Goal: Task Accomplishment & Management: Manage account settings

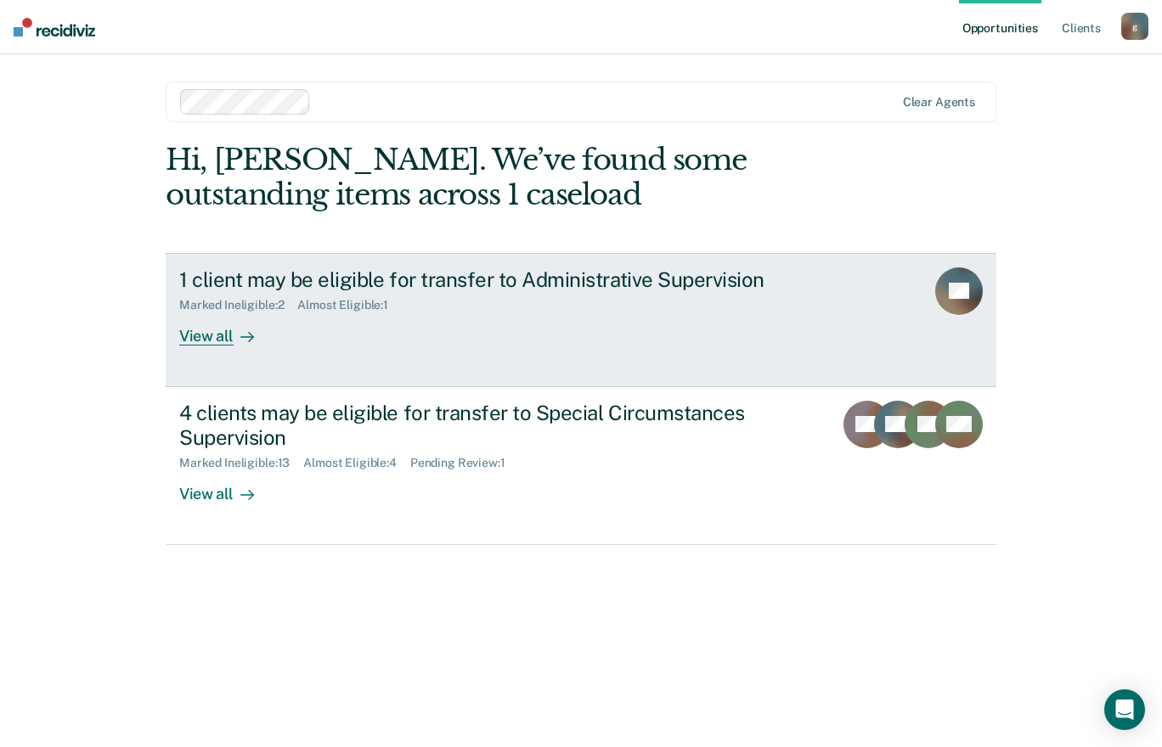
click at [238, 312] on div "Marked Ineligible : 2" at bounding box center [238, 305] width 118 height 14
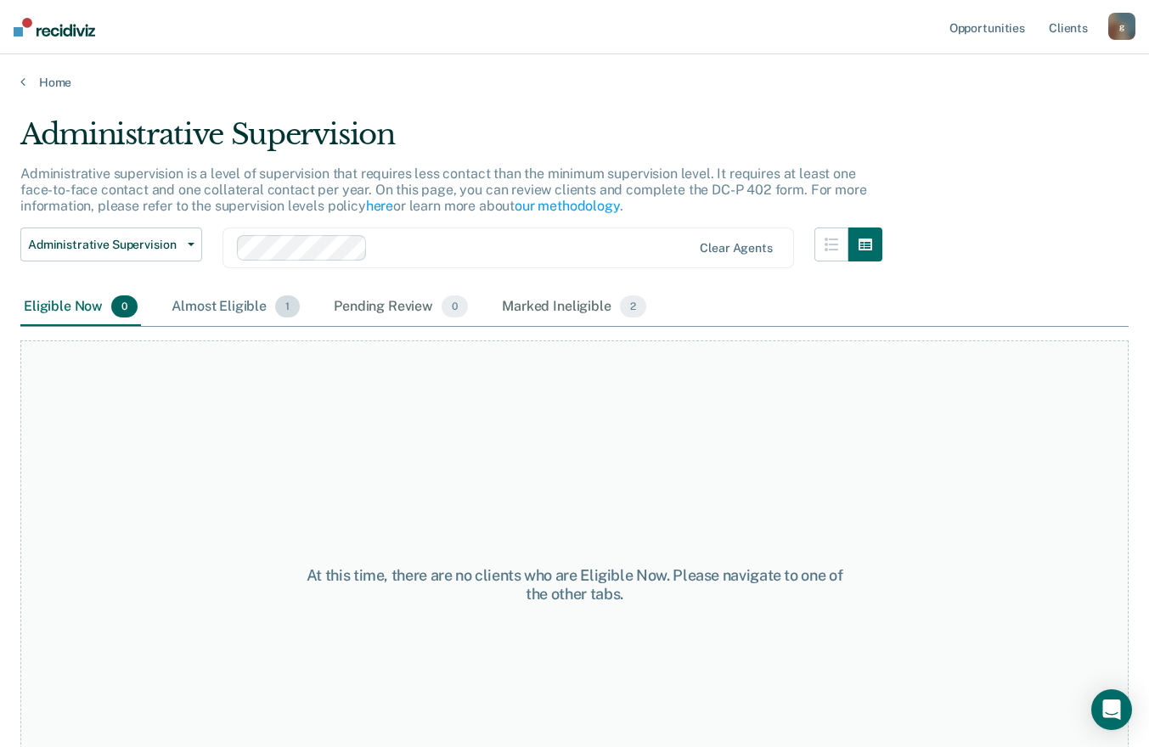
click at [209, 295] on div "Almost Eligible 1" at bounding box center [235, 307] width 135 height 37
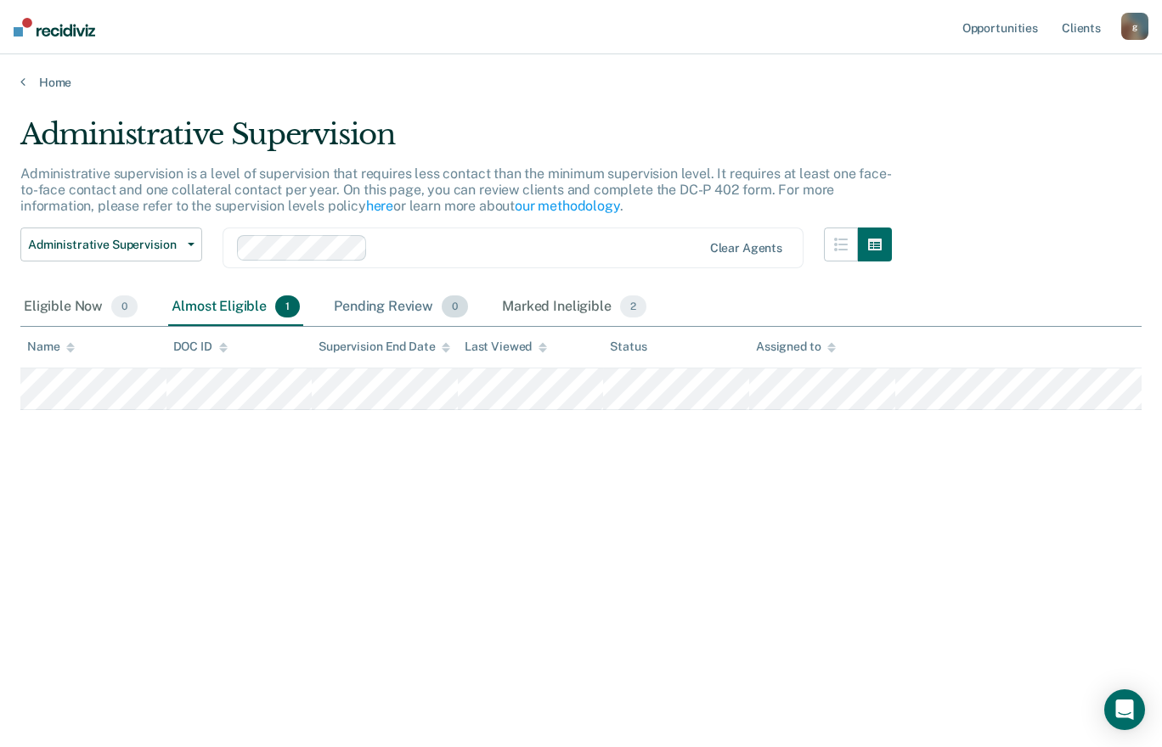
click at [346, 301] on div "Pending Review 0" at bounding box center [400, 307] width 141 height 37
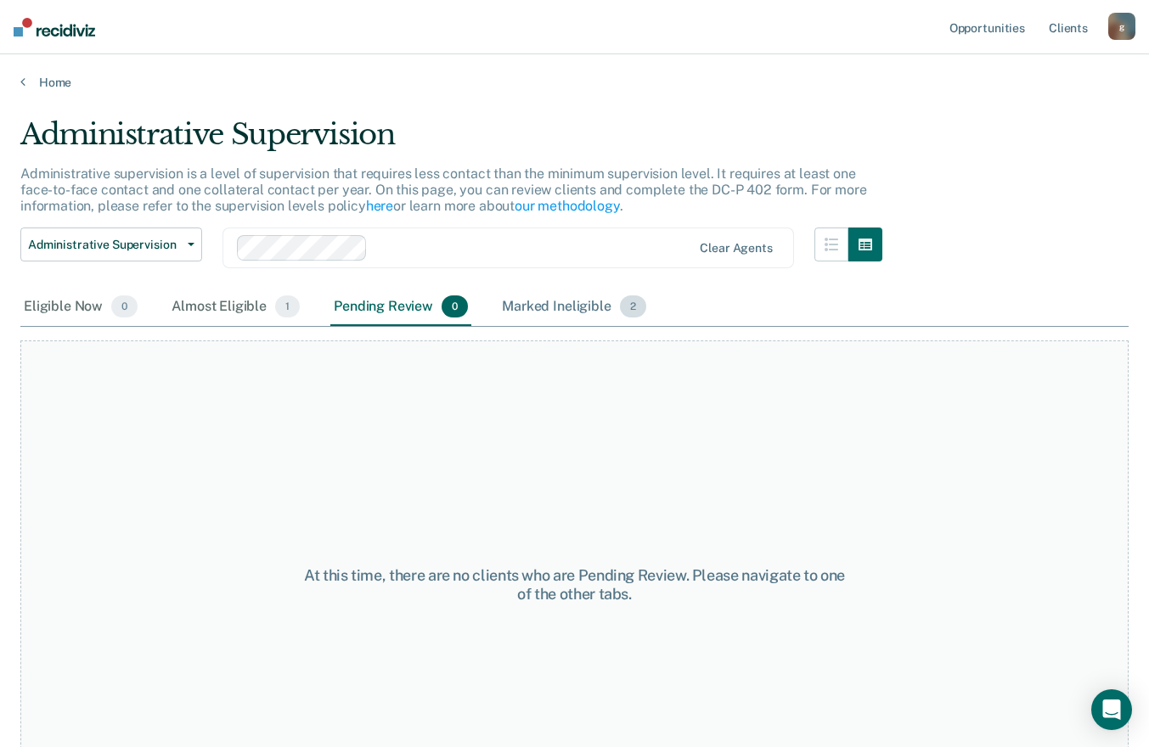
click at [520, 301] on div "Marked Ineligible 2" at bounding box center [573, 307] width 151 height 37
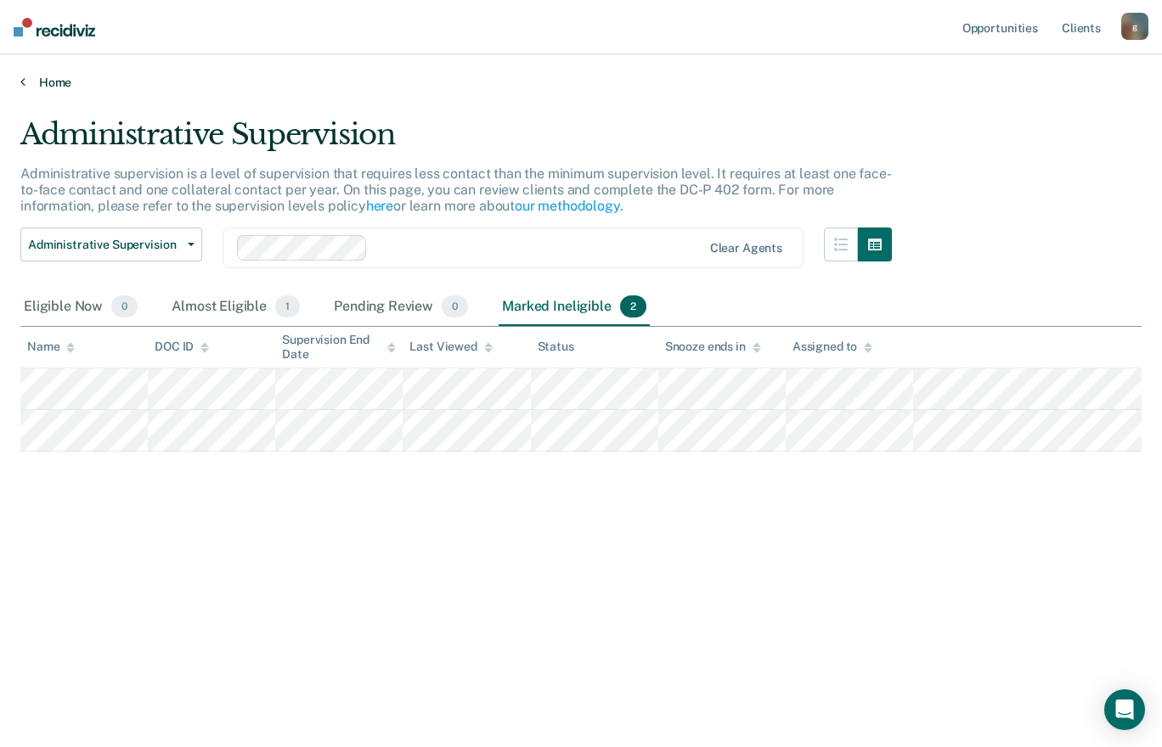
click at [42, 84] on link "Home" at bounding box center [580, 82] width 1121 height 15
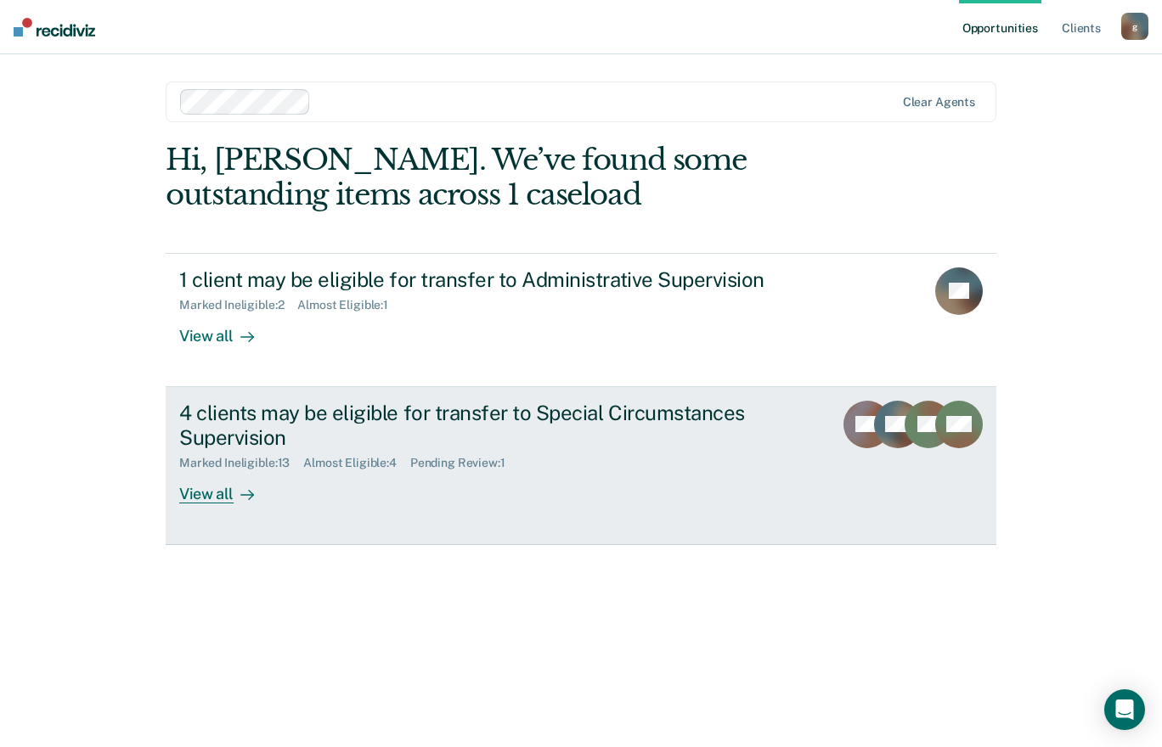
click at [250, 446] on div "4 clients may be eligible for transfer to Special Circumstances Supervision" at bounding box center [477, 425] width 596 height 49
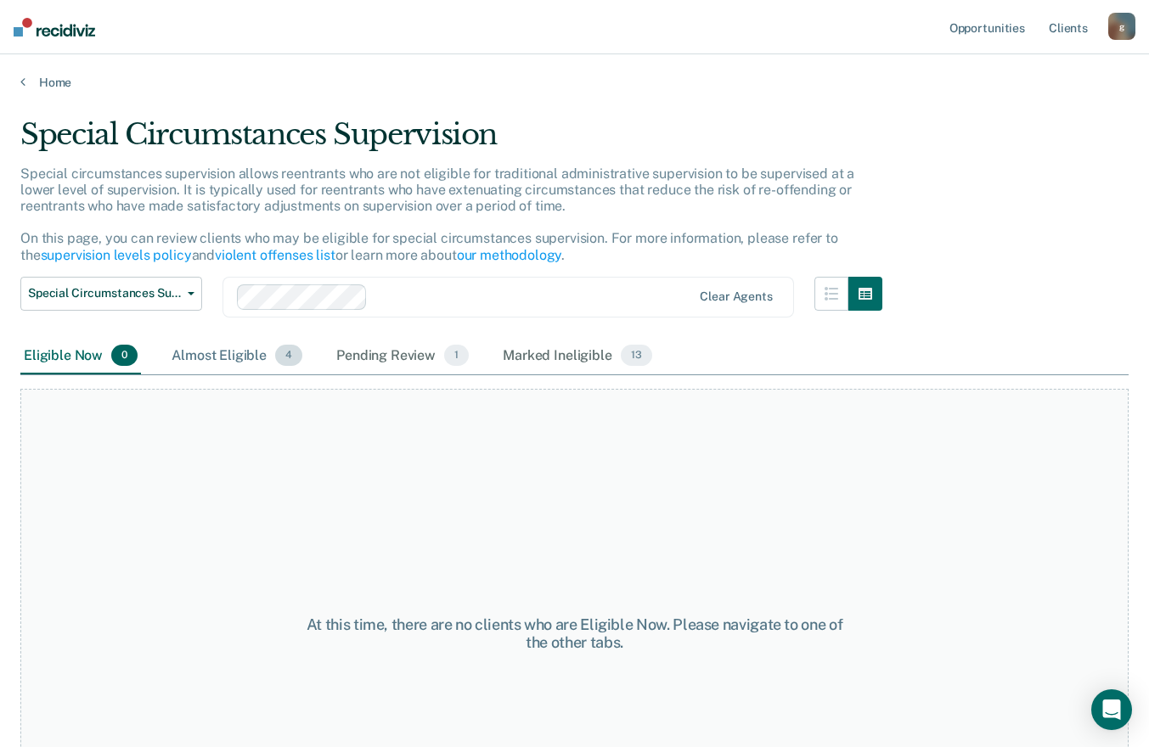
click at [196, 352] on div "Almost Eligible 4" at bounding box center [237, 356] width 138 height 37
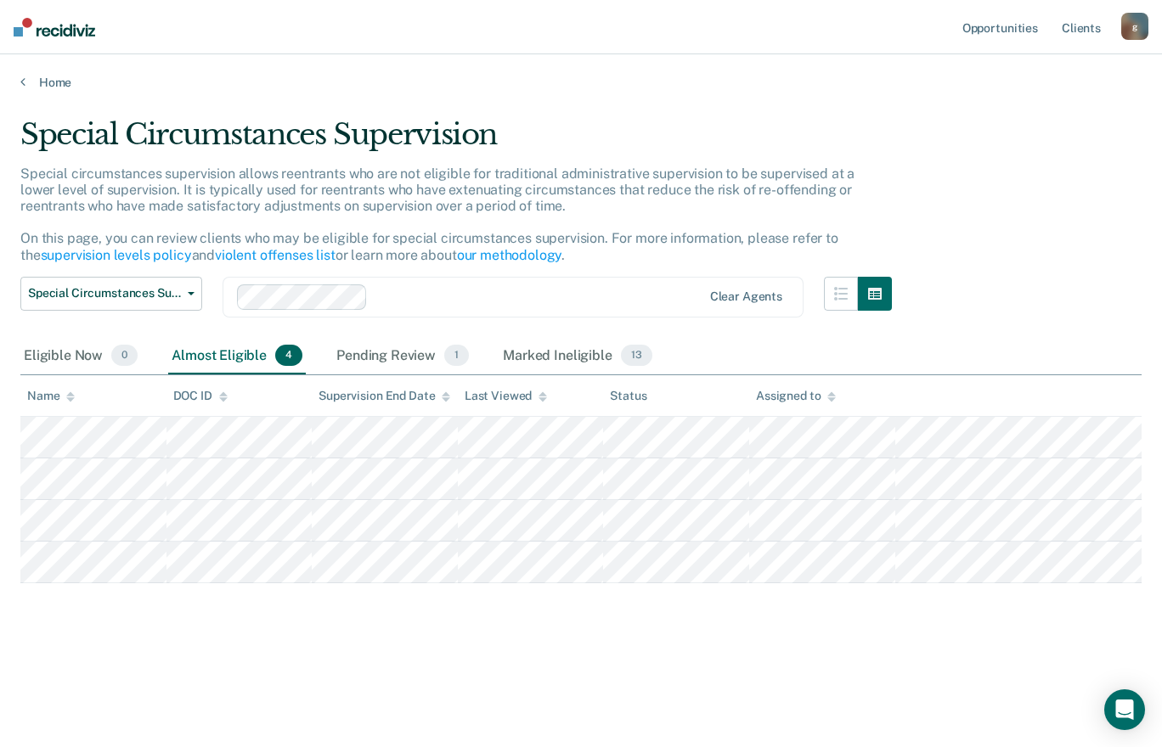
click at [419, 332] on div "Special Circumstances Supervision Administrative Supervision Special Circumstan…" at bounding box center [455, 307] width 871 height 61
click at [414, 342] on div "Pending Review 1" at bounding box center [402, 356] width 139 height 37
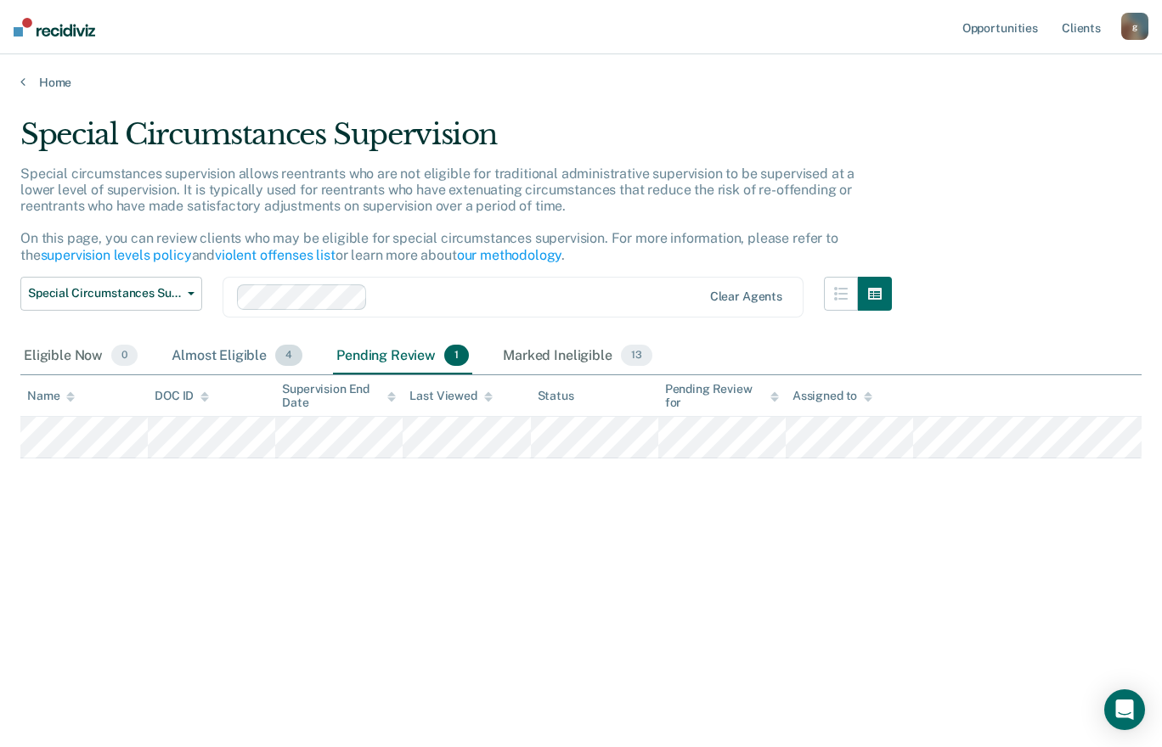
click at [213, 343] on div "Almost Eligible 4" at bounding box center [237, 356] width 138 height 37
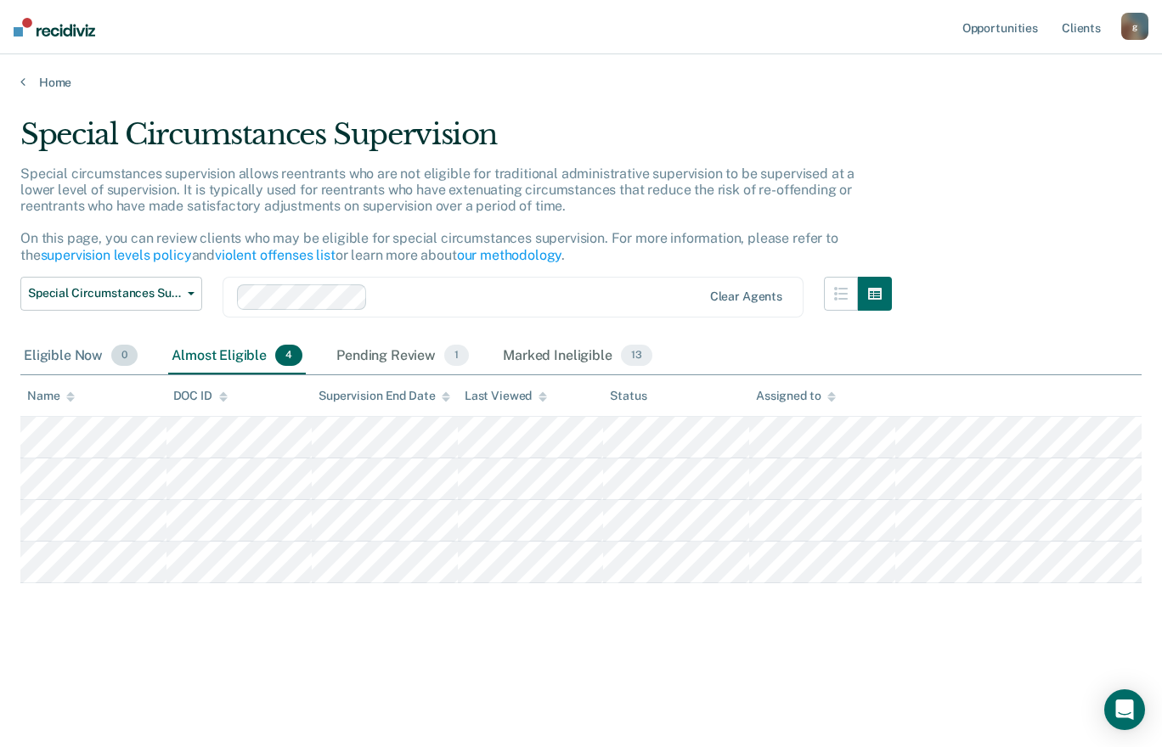
click at [57, 352] on div "Eligible Now 0" at bounding box center [80, 356] width 121 height 37
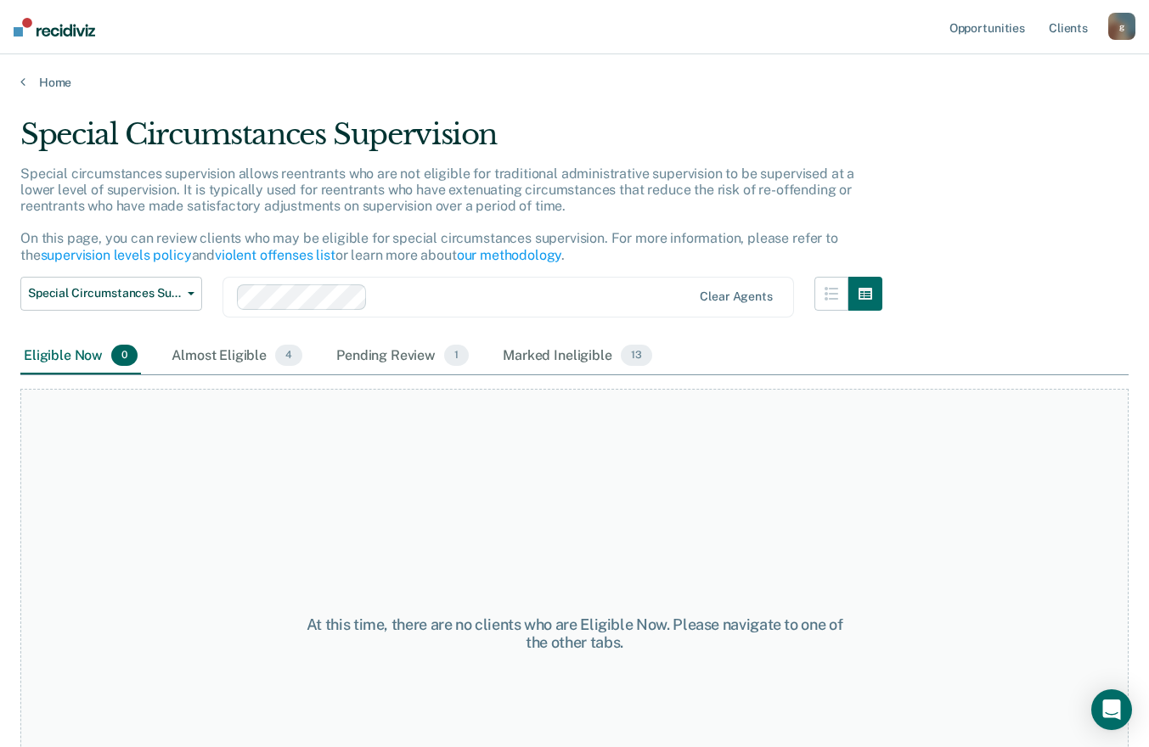
click at [200, 337] on div "Special Circumstances Supervision Administrative Supervision Special Circumstan…" at bounding box center [111, 307] width 182 height 61
click at [198, 352] on div "Almost Eligible 4" at bounding box center [237, 356] width 138 height 37
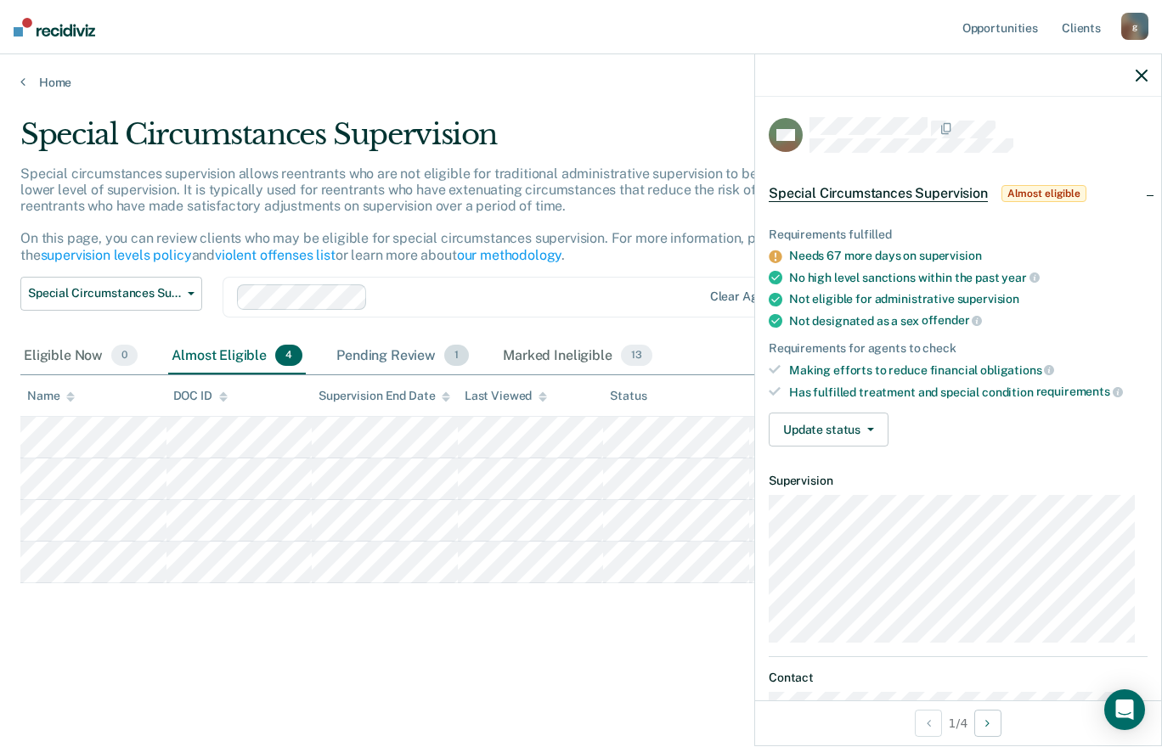
click at [366, 353] on div "Pending Review 1" at bounding box center [402, 356] width 139 height 37
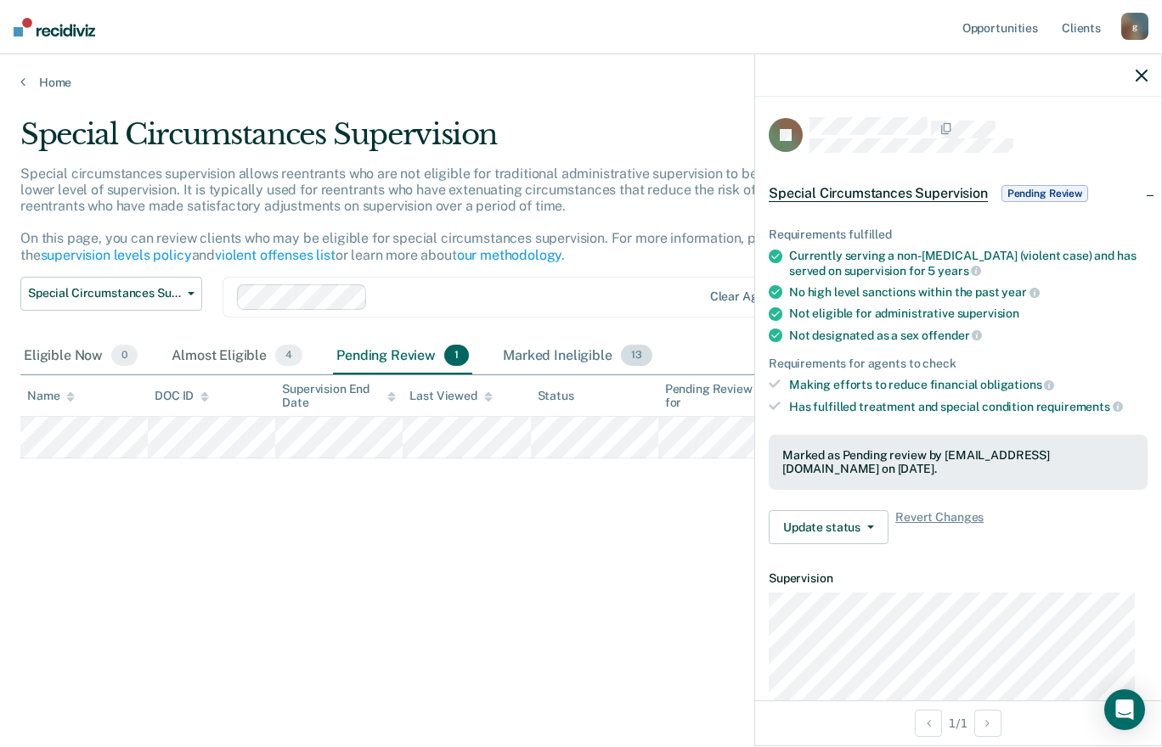
click at [523, 356] on div "Marked Ineligible 13" at bounding box center [576, 356] width 155 height 37
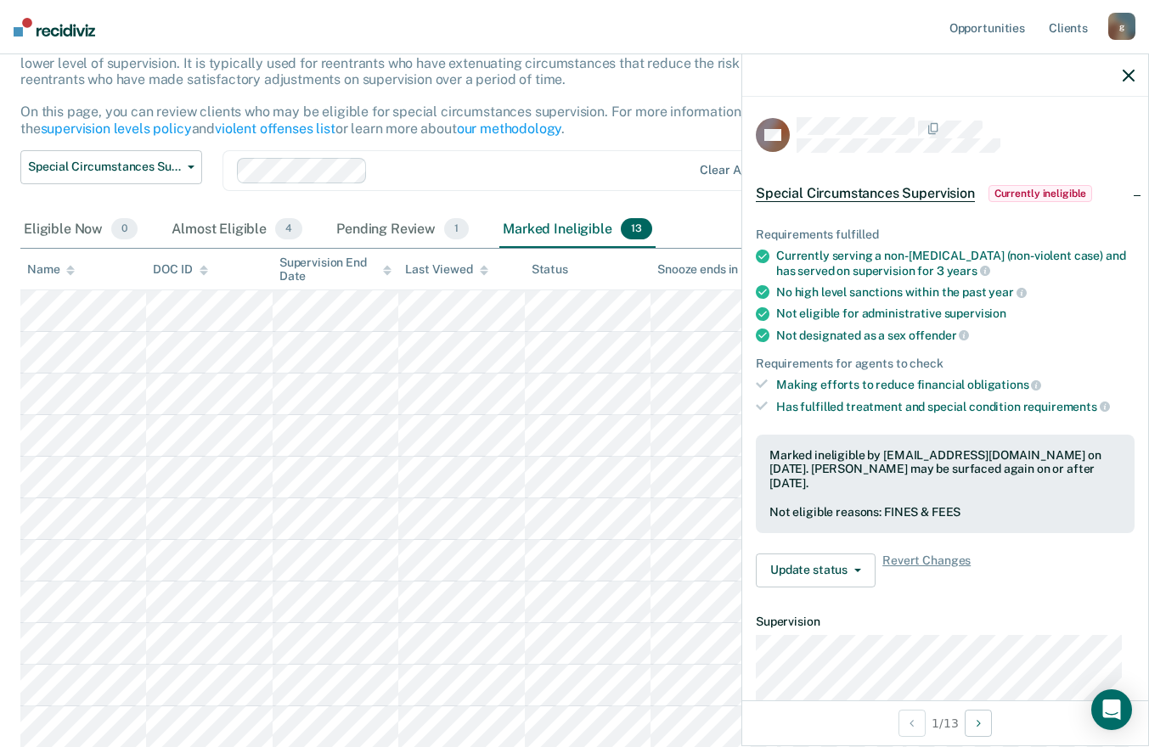
scroll to position [170, 0]
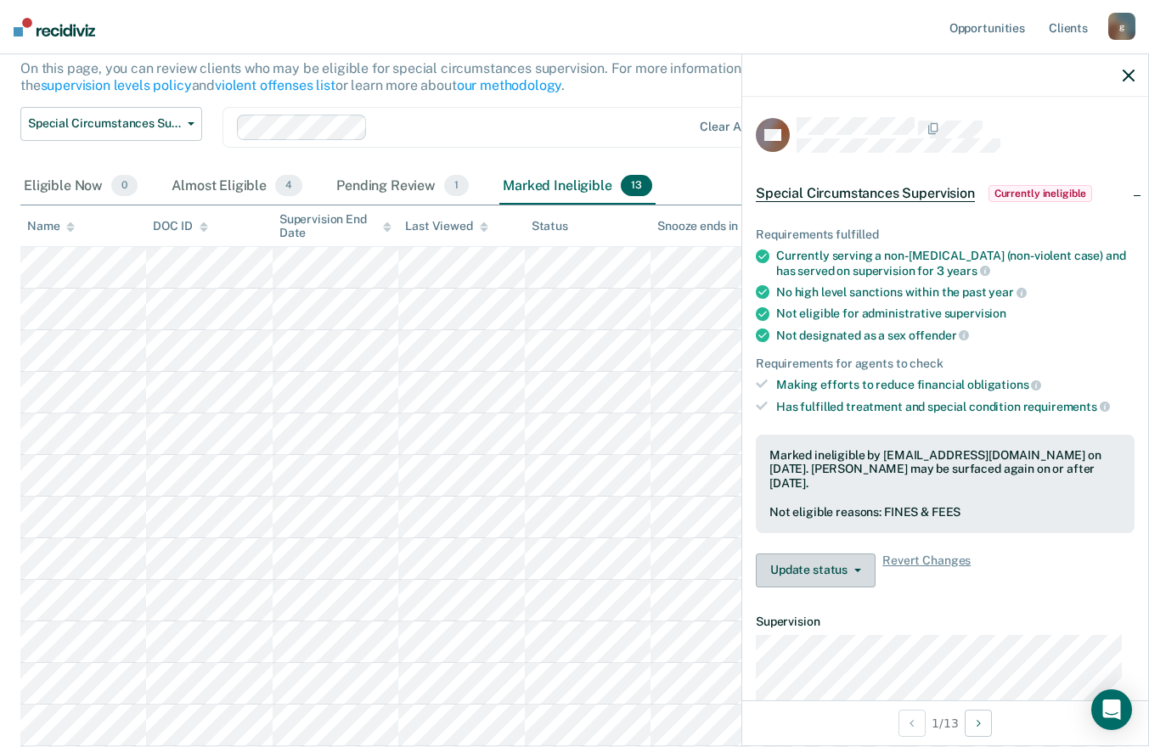
click at [849, 577] on button "Update status" at bounding box center [816, 571] width 120 height 34
click at [1011, 626] on dt "Supervision" at bounding box center [945, 622] width 379 height 14
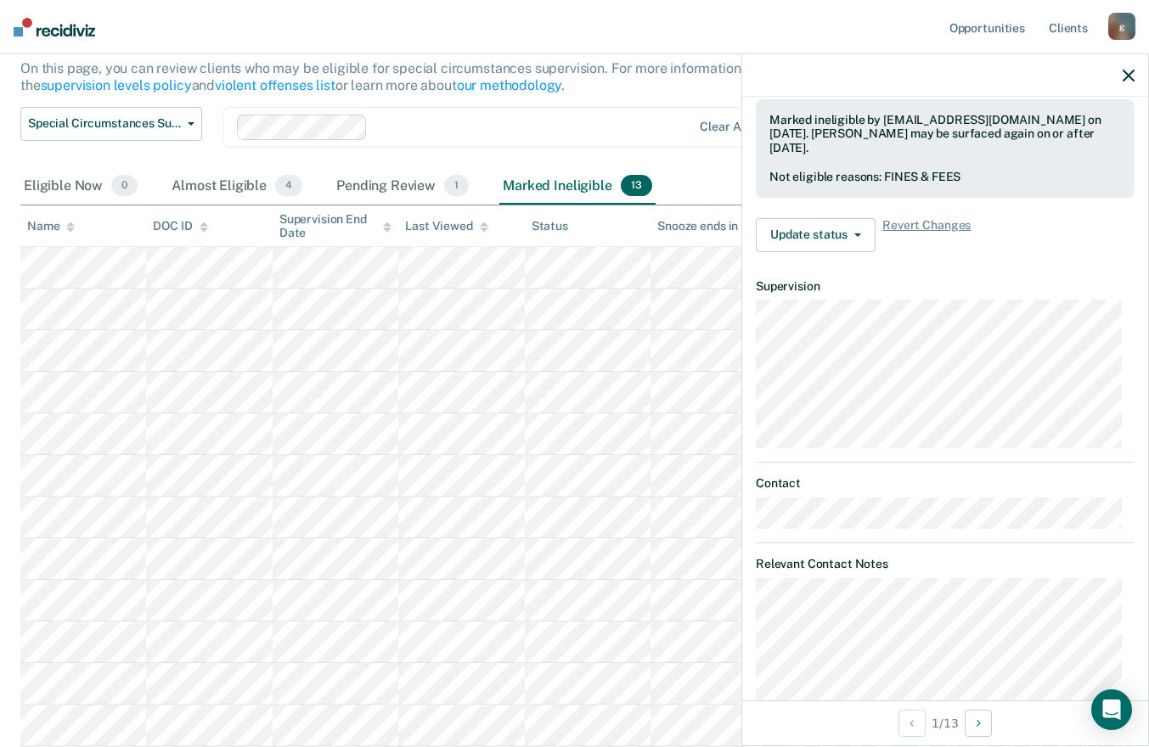
scroll to position [340, 0]
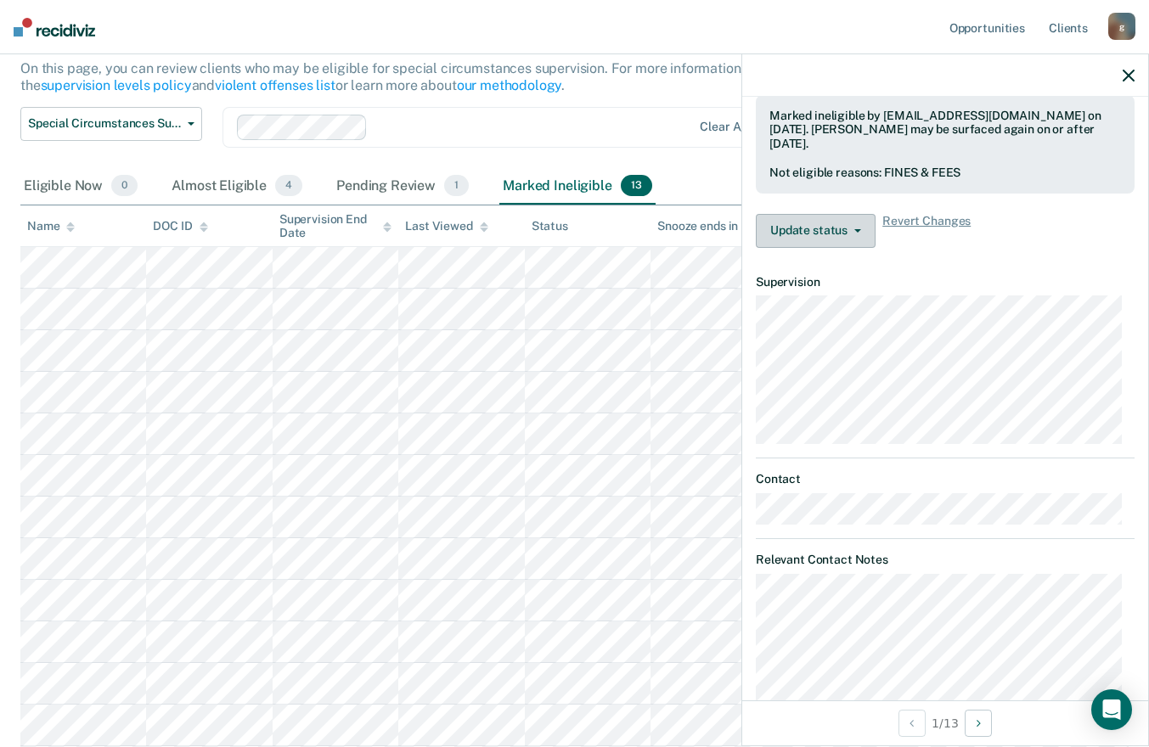
click at [832, 227] on button "Update status" at bounding box center [816, 231] width 120 height 34
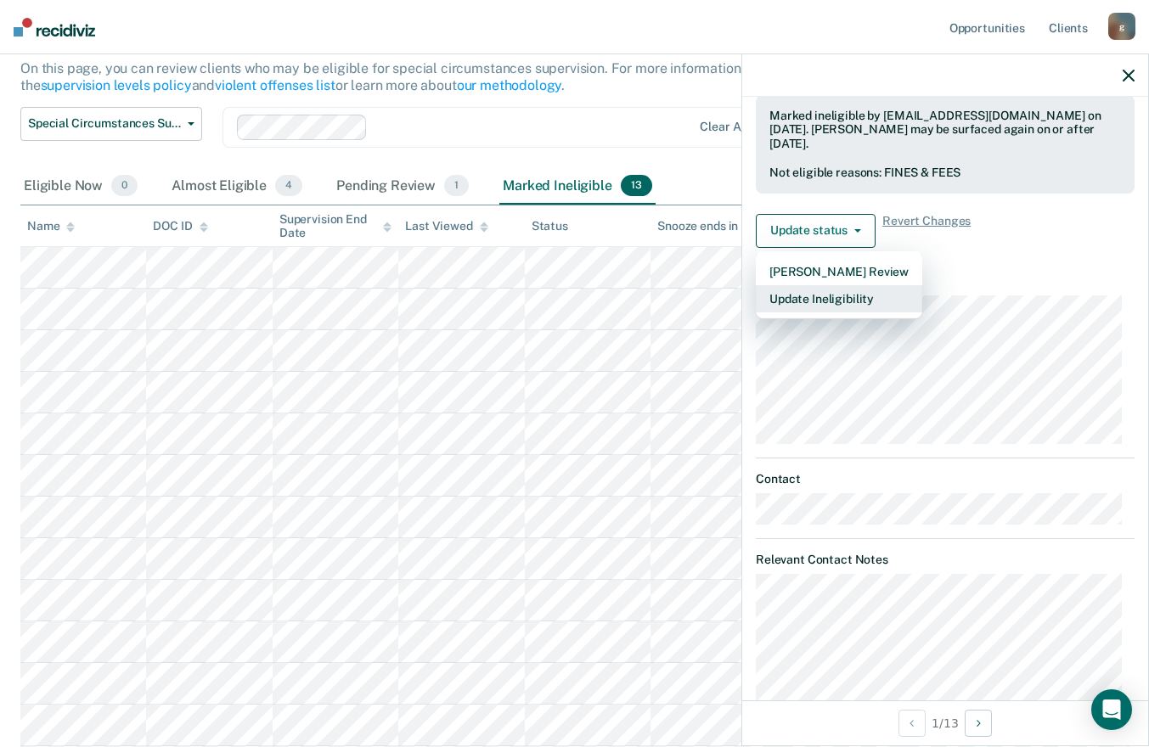
click at [818, 296] on button "Update Ineligibility" at bounding box center [839, 298] width 166 height 27
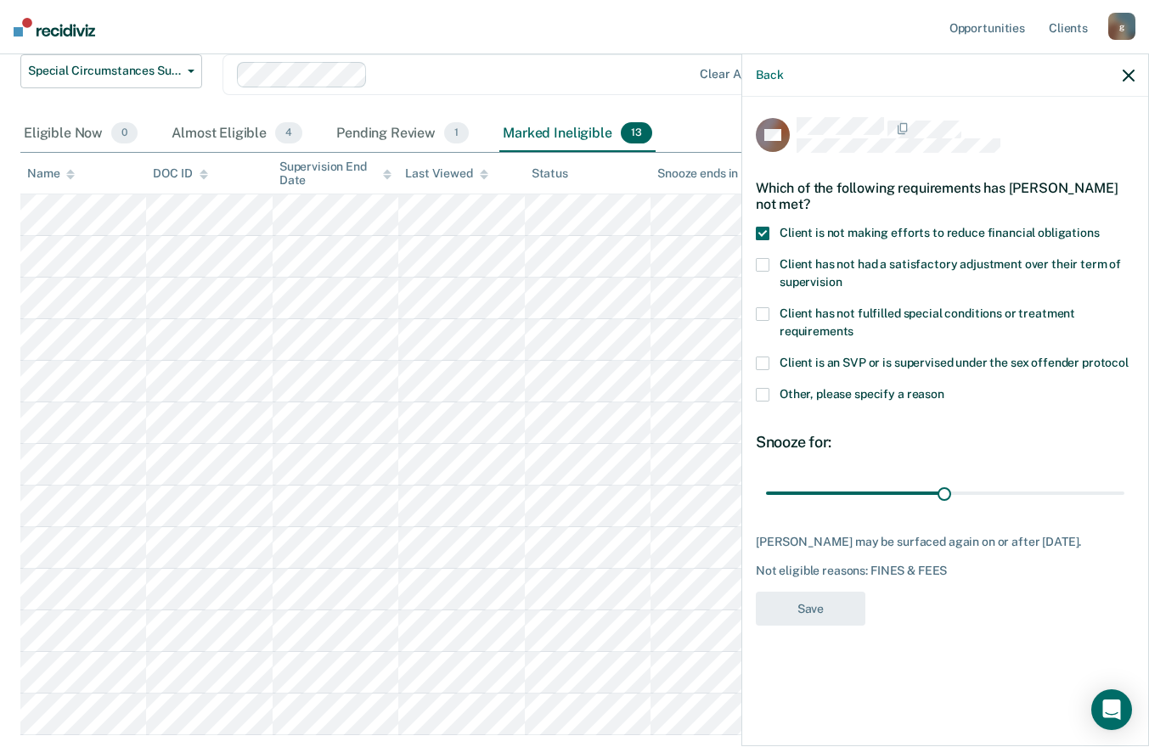
scroll to position [255, 0]
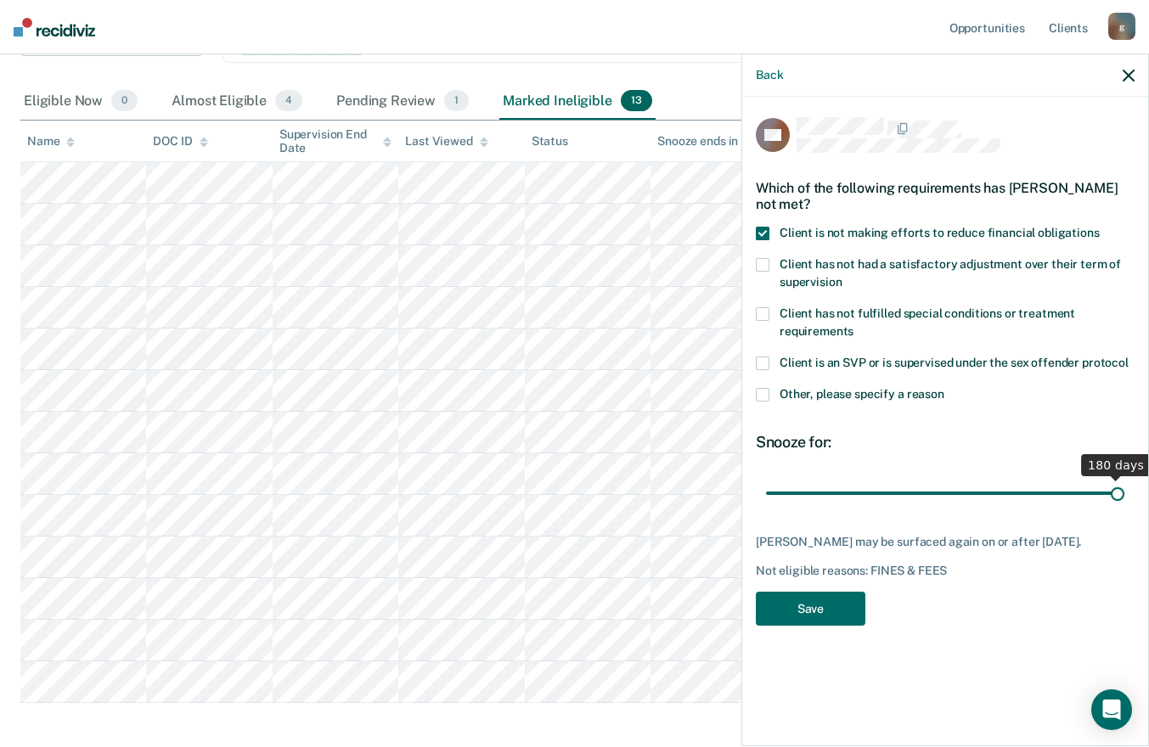
drag, startPoint x: 941, startPoint y: 490, endPoint x: 1140, endPoint y: 496, distance: 198.8
type input "180"
click at [1124, 496] on input "range" at bounding box center [945, 493] width 358 height 30
click at [828, 601] on button "Save" at bounding box center [811, 609] width 110 height 35
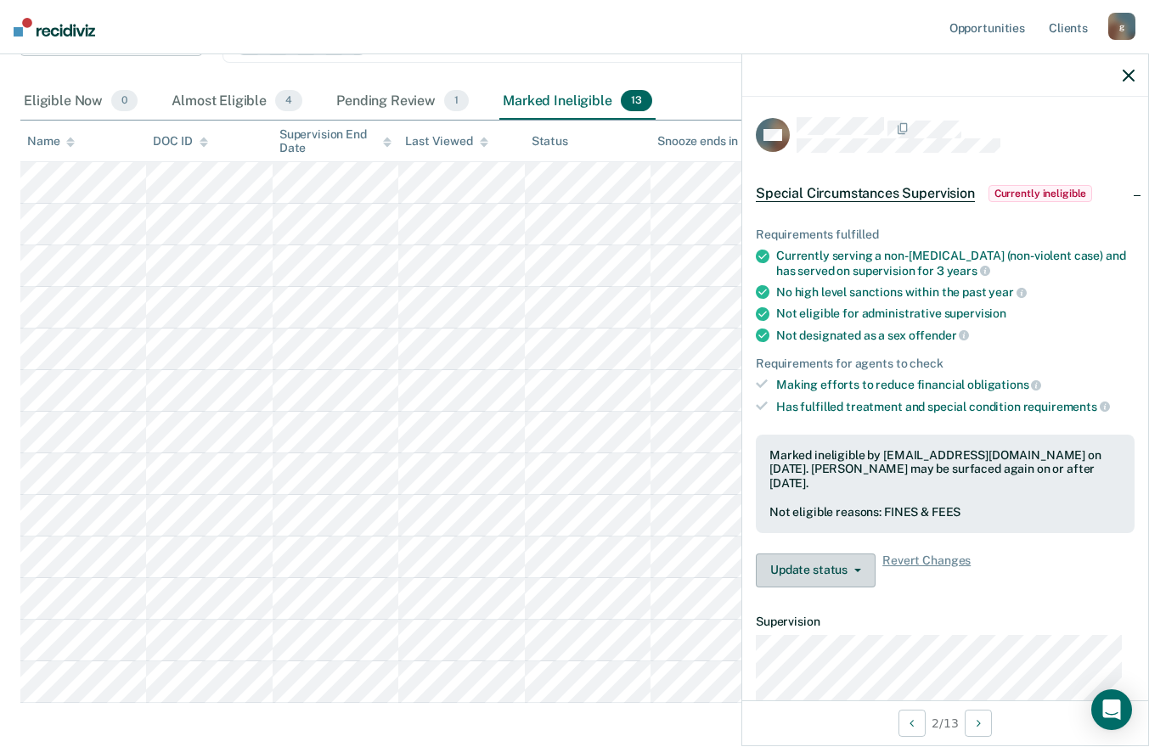
click at [849, 574] on button "Update status" at bounding box center [816, 571] width 120 height 34
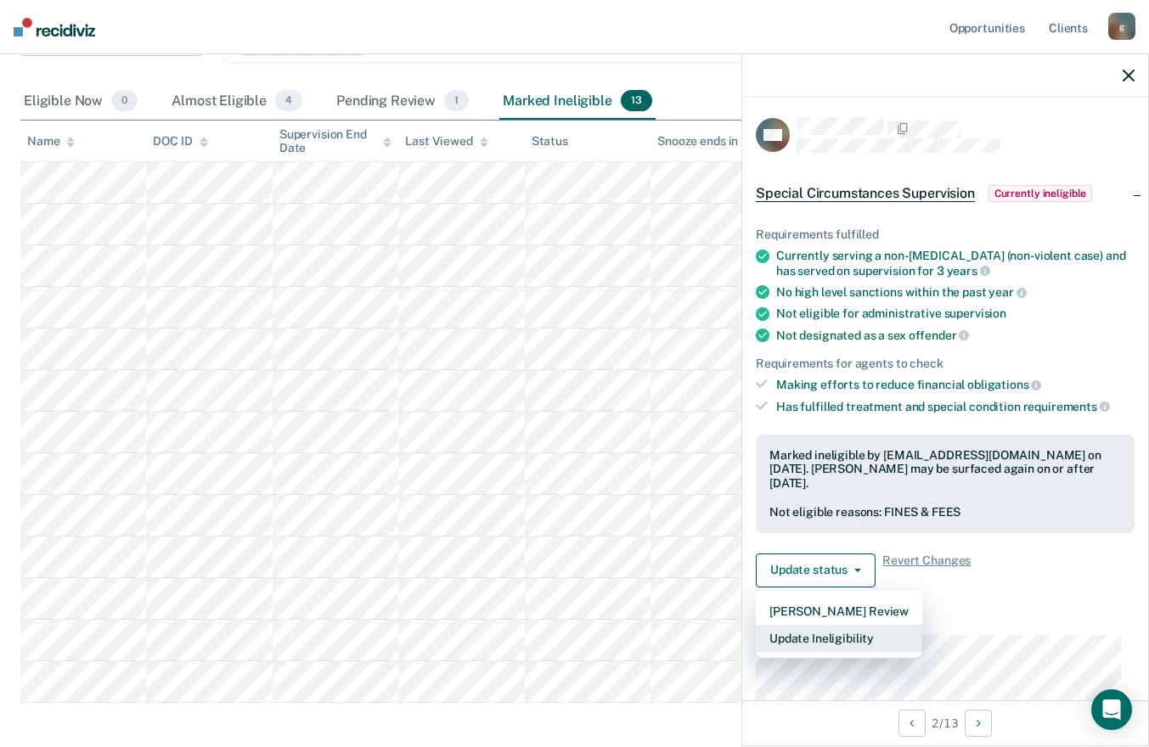
click at [820, 633] on button "Update Ineligibility" at bounding box center [839, 638] width 166 height 27
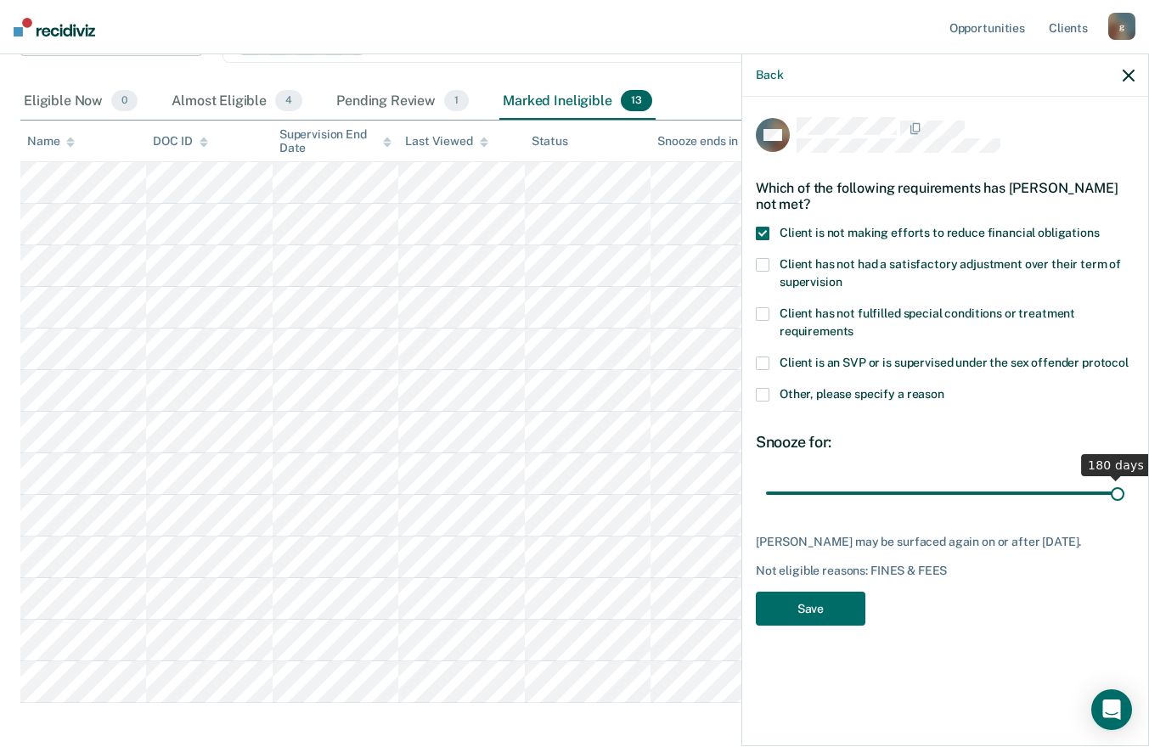
drag, startPoint x: 943, startPoint y: 494, endPoint x: 1148, endPoint y: 494, distance: 205.5
type input "180"
click at [1124, 494] on input "range" at bounding box center [945, 493] width 358 height 30
click at [806, 598] on button "Save" at bounding box center [811, 609] width 110 height 35
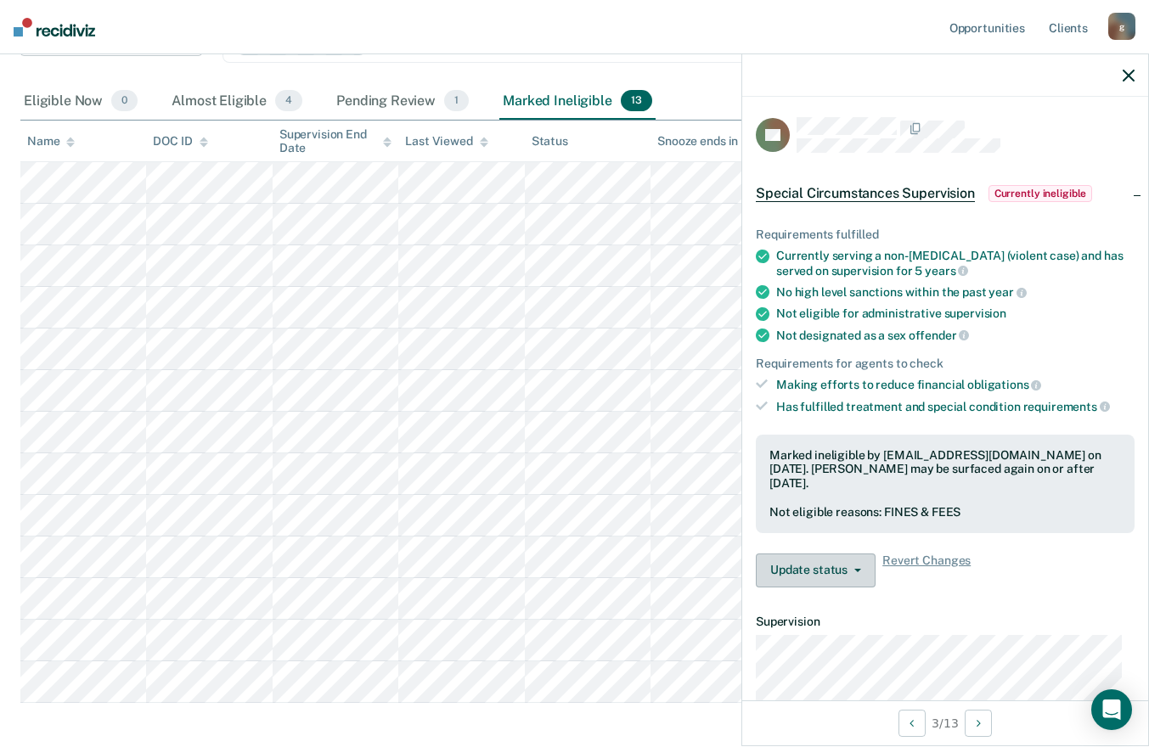
click at [858, 571] on button "Update status" at bounding box center [816, 571] width 120 height 34
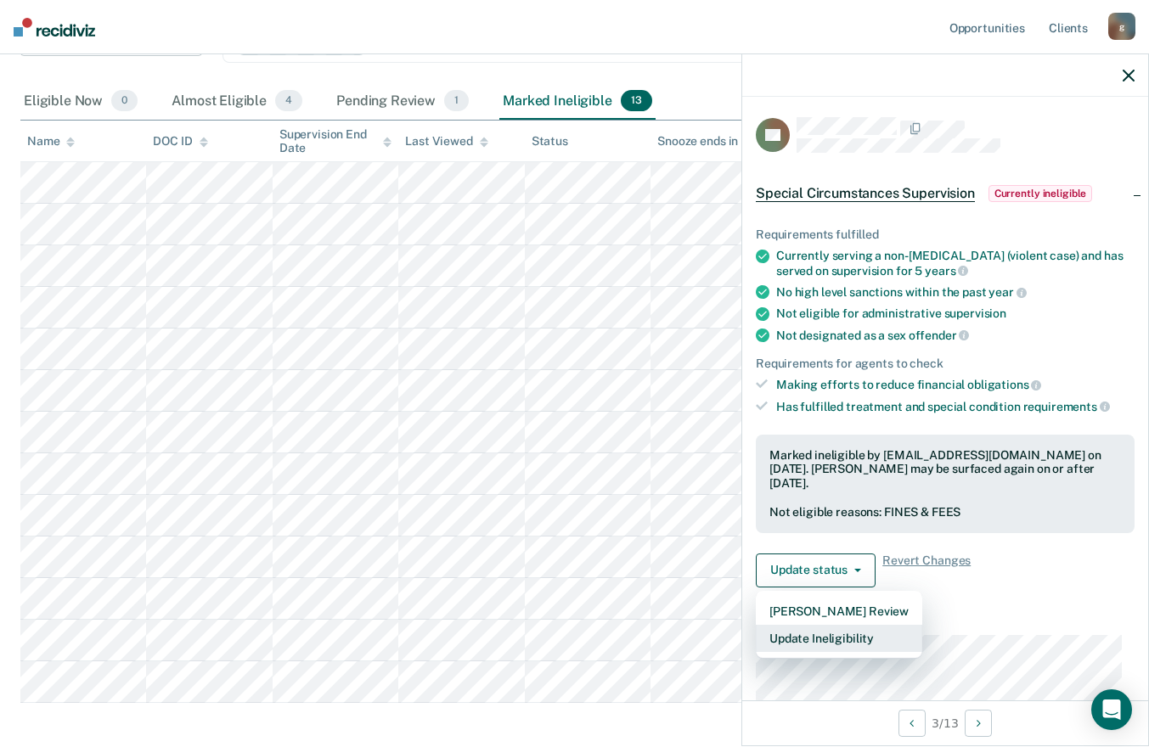
click at [829, 635] on button "Update Ineligibility" at bounding box center [839, 638] width 166 height 27
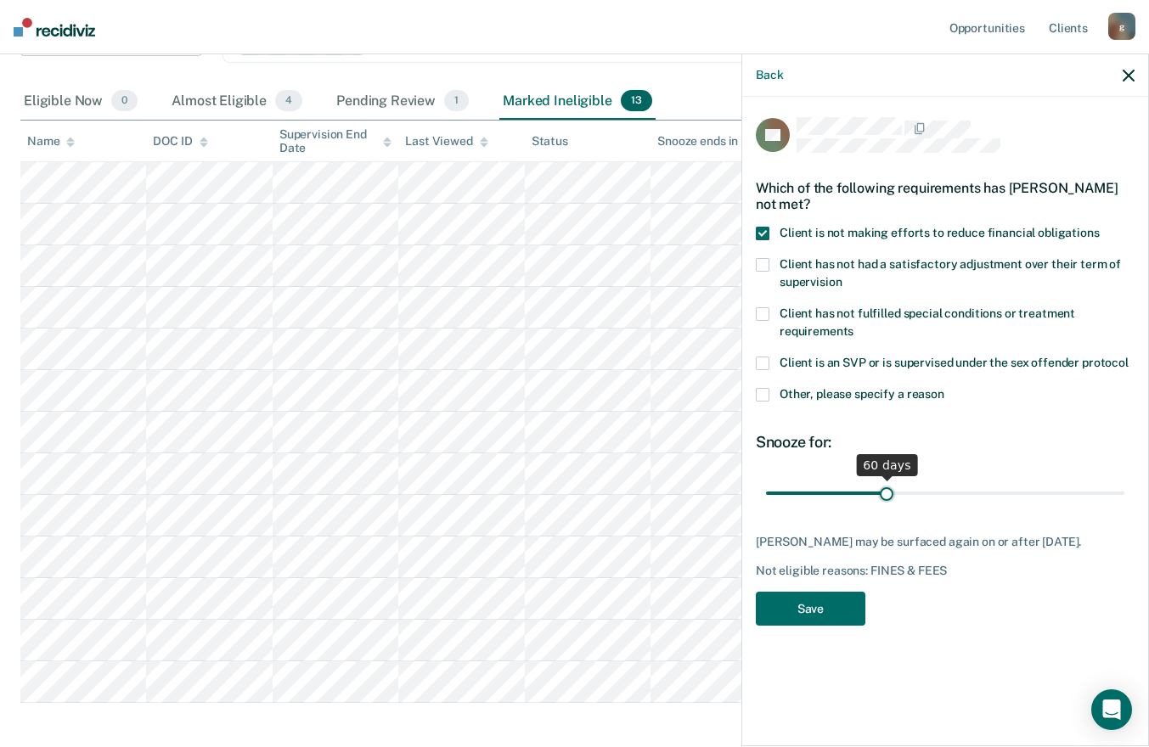
drag, startPoint x: 947, startPoint y: 492, endPoint x: 886, endPoint y: 498, distance: 61.4
type input "60"
click at [886, 498] on input "range" at bounding box center [945, 493] width 358 height 30
click at [813, 604] on button "Save" at bounding box center [811, 609] width 110 height 35
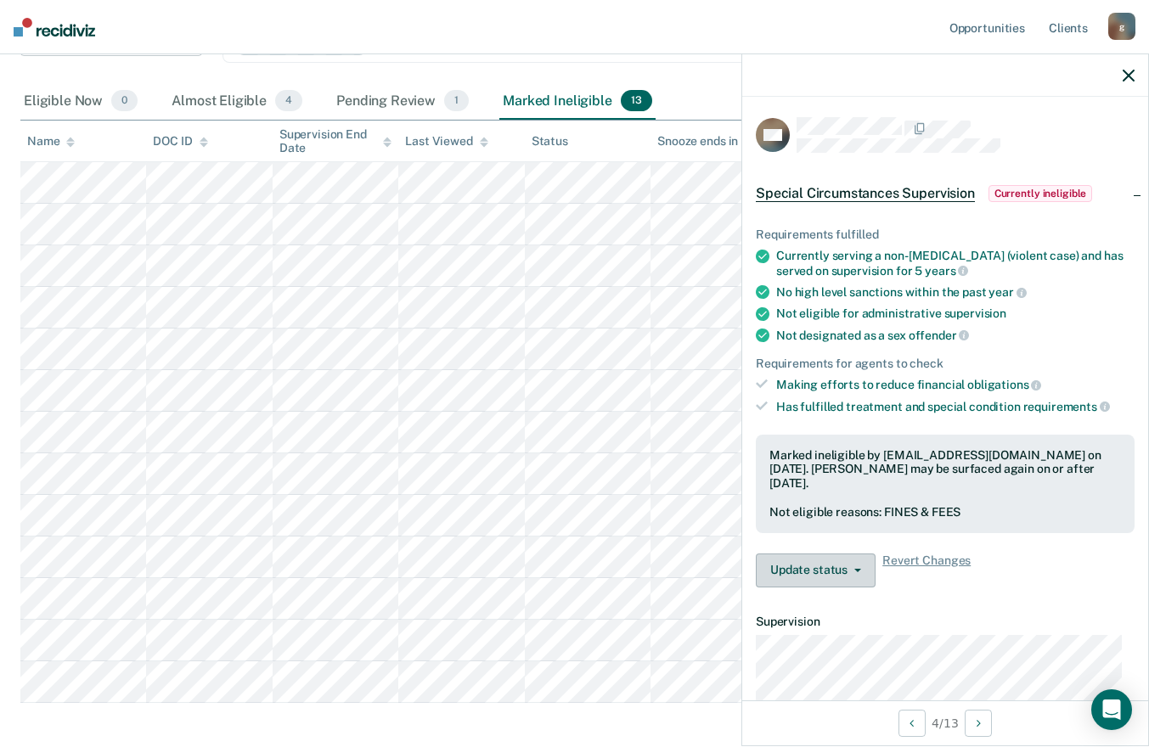
click at [853, 564] on button "Update status" at bounding box center [816, 571] width 120 height 34
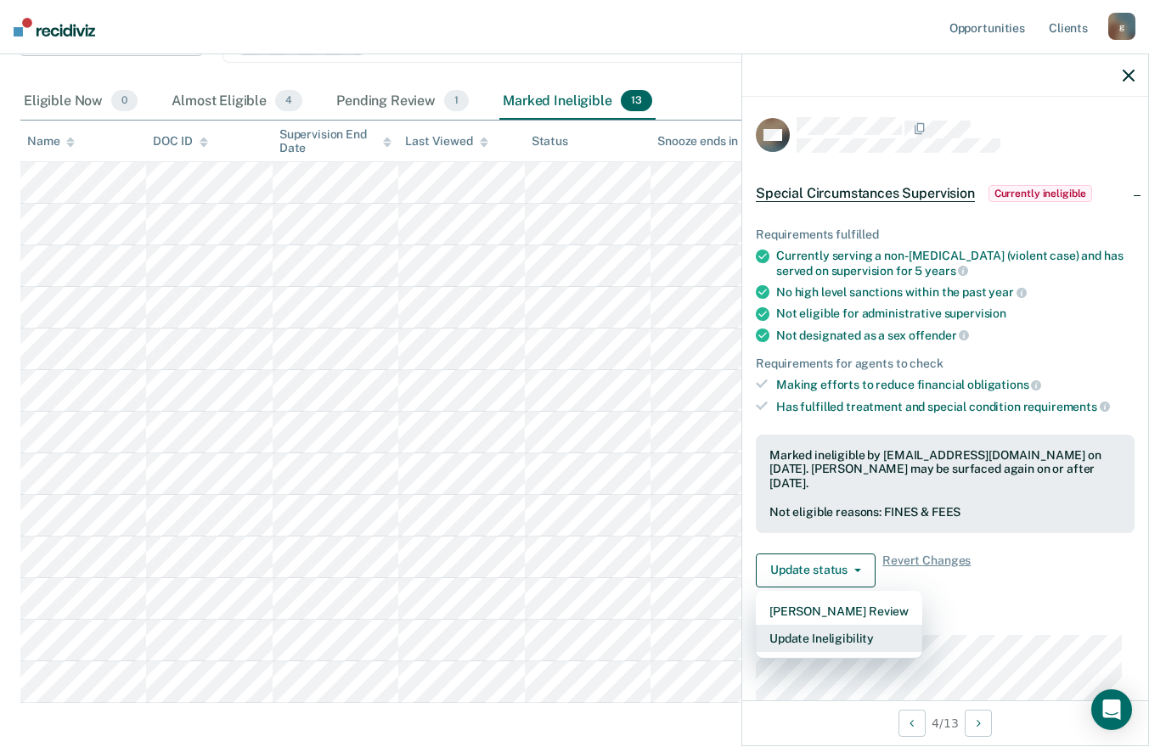
click at [804, 633] on button "Update Ineligibility" at bounding box center [839, 638] width 166 height 27
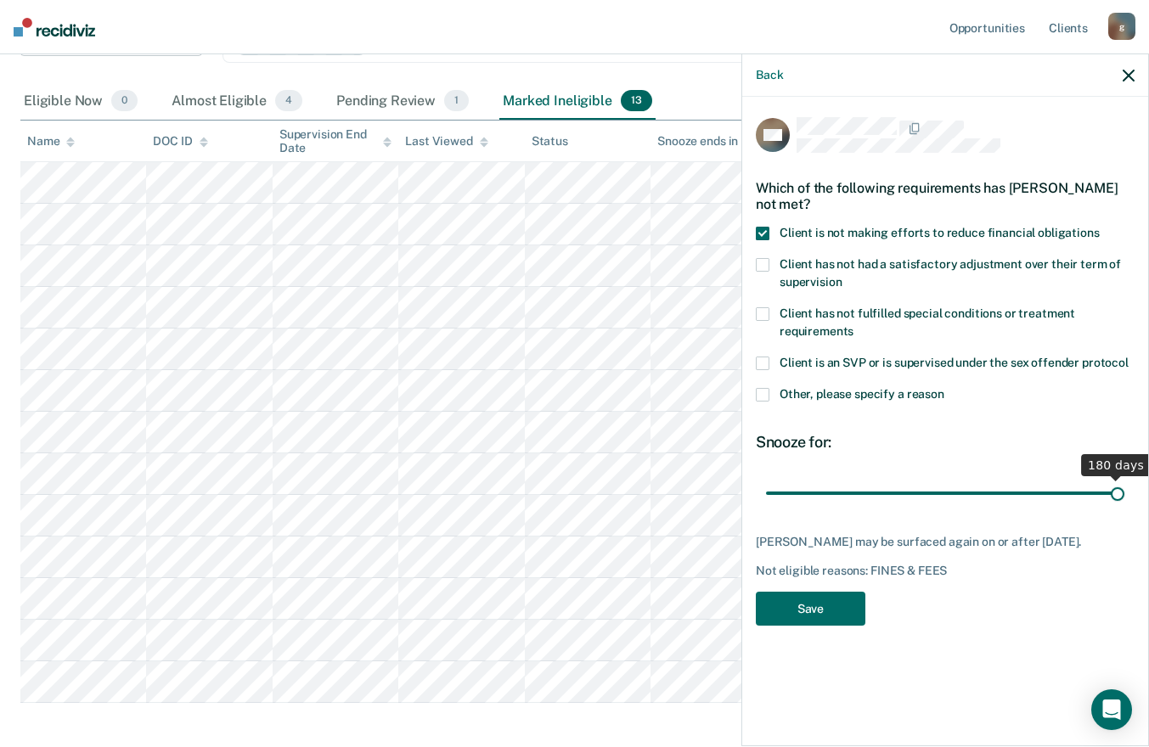
drag, startPoint x: 940, startPoint y: 494, endPoint x: 1151, endPoint y: 509, distance: 211.1
type input "180"
click at [1124, 508] on input "range" at bounding box center [945, 493] width 358 height 30
click at [783, 602] on button "Save" at bounding box center [811, 609] width 110 height 35
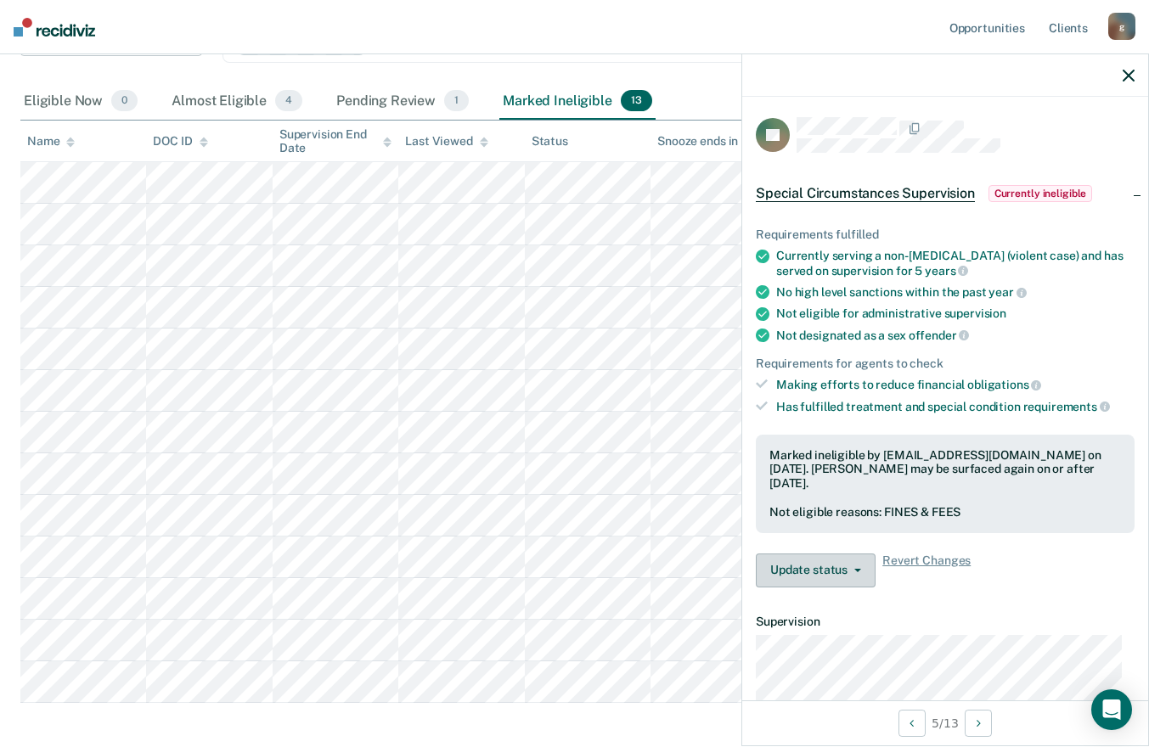
click at [858, 572] on button "Update status" at bounding box center [816, 571] width 120 height 34
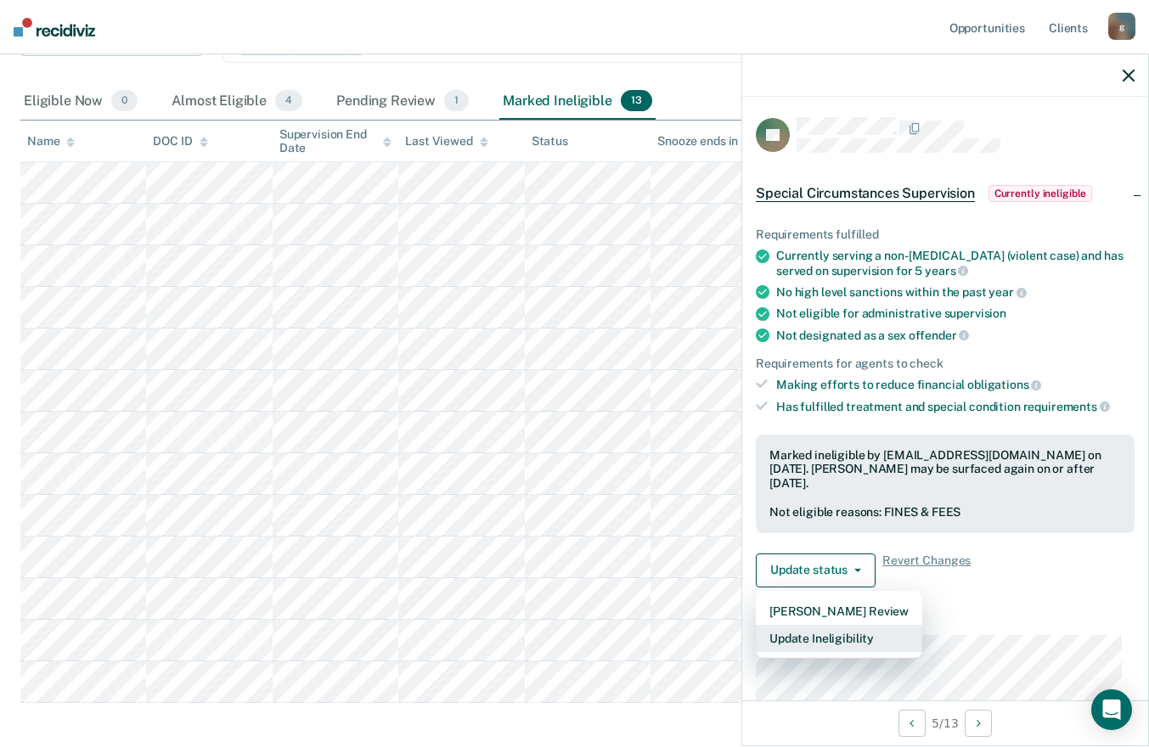
click at [826, 639] on button "Update Ineligibility" at bounding box center [839, 638] width 166 height 27
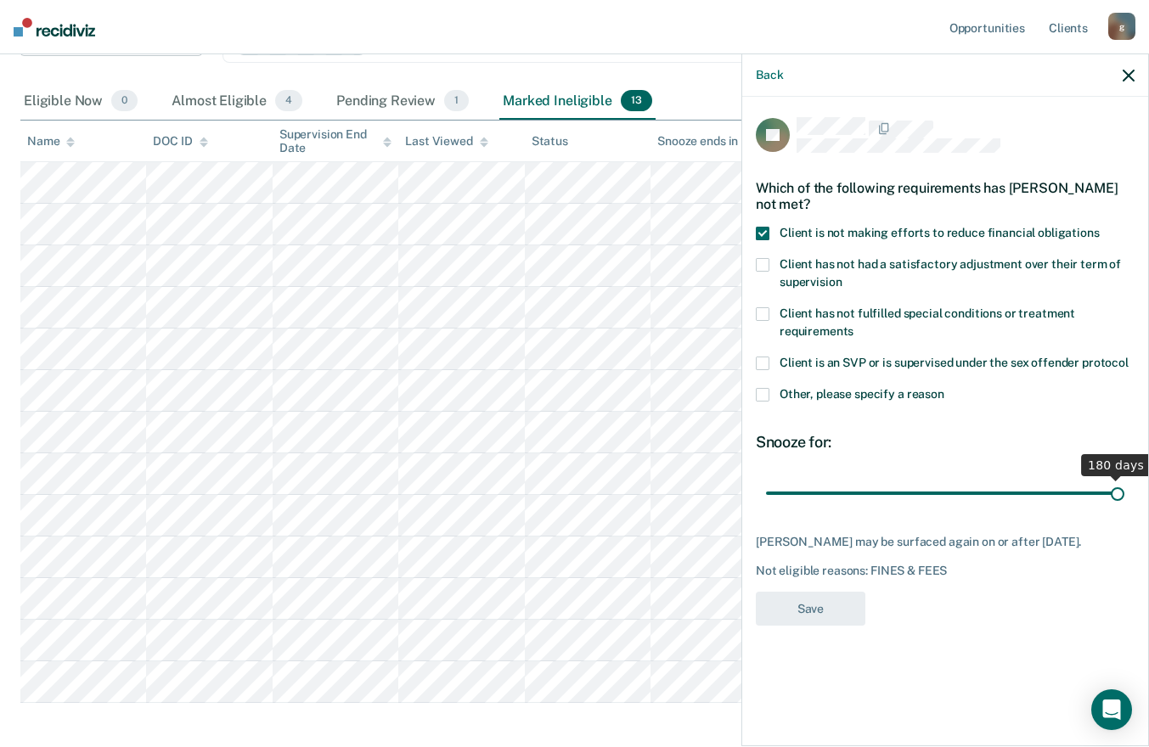
drag, startPoint x: 1118, startPoint y: 478, endPoint x: 1020, endPoint y: 521, distance: 107.6
click at [1120, 478] on input "range" at bounding box center [945, 493] width 358 height 30
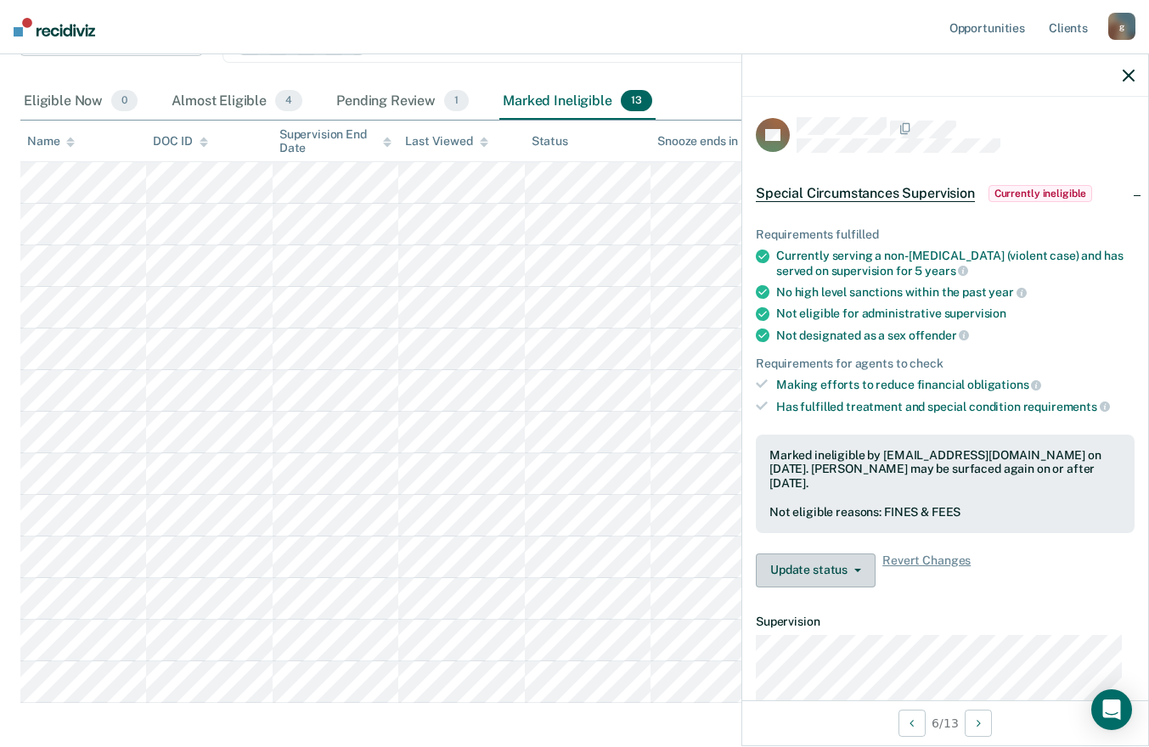
click at [830, 566] on button "Update status" at bounding box center [816, 571] width 120 height 34
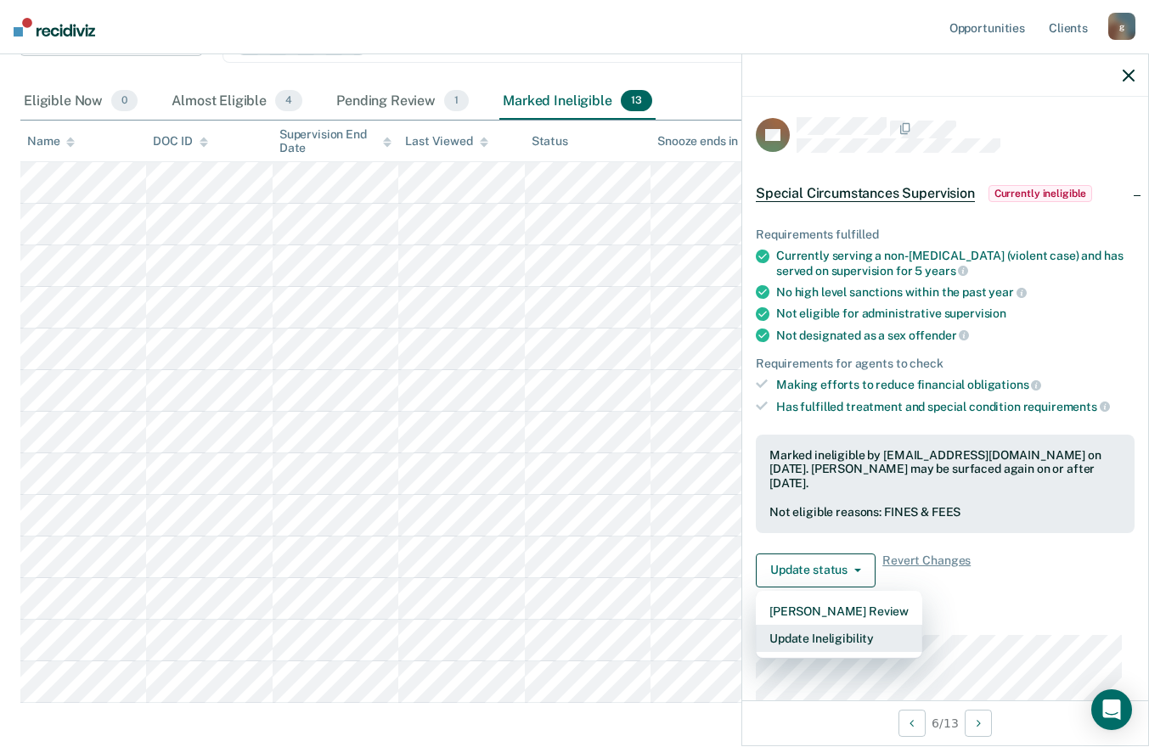
click at [809, 628] on button "Update Ineligibility" at bounding box center [839, 638] width 166 height 27
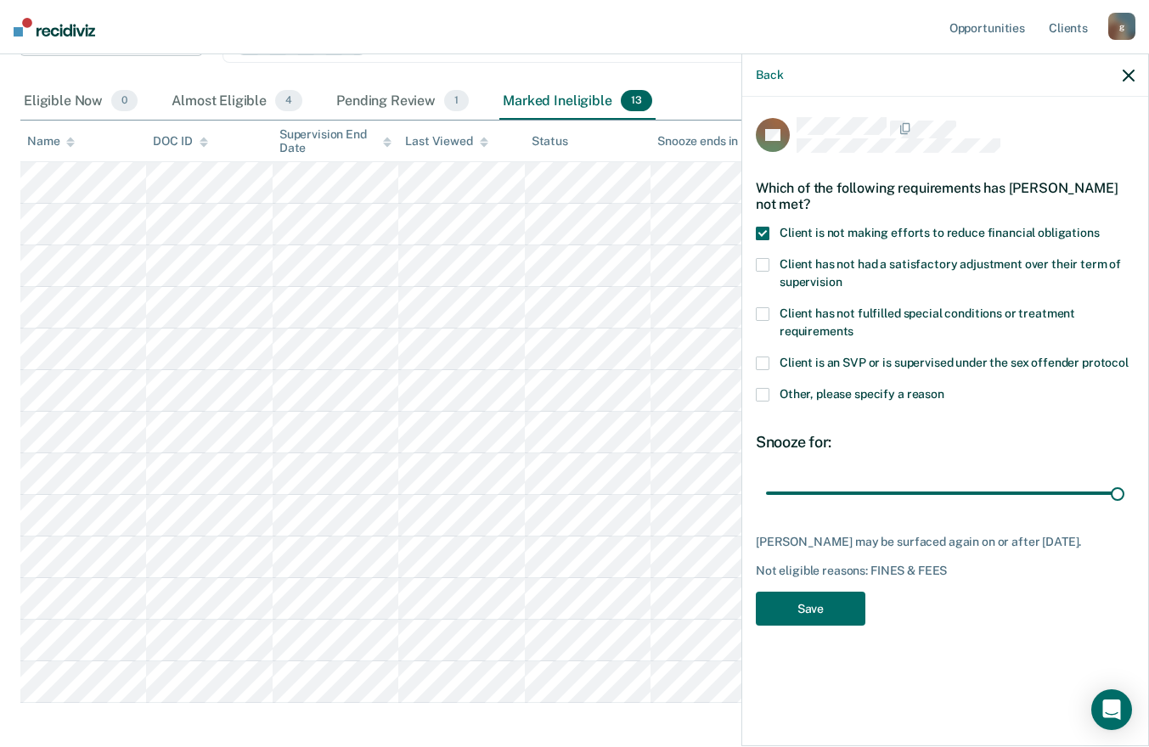
drag, startPoint x: 944, startPoint y: 494, endPoint x: 1158, endPoint y: 503, distance: 214.1
type input "180"
click at [1124, 503] on input "range" at bounding box center [945, 493] width 358 height 30
click at [779, 609] on button "Save" at bounding box center [811, 609] width 110 height 35
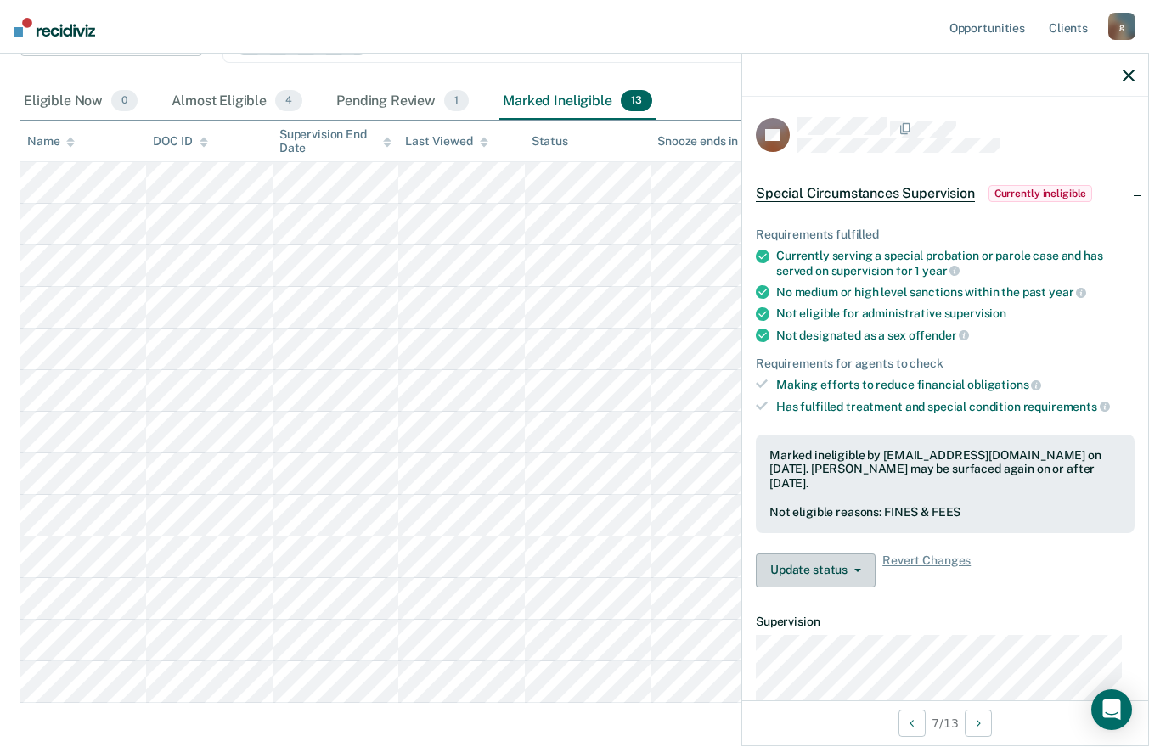
click at [854, 569] on icon "button" at bounding box center [857, 570] width 7 height 3
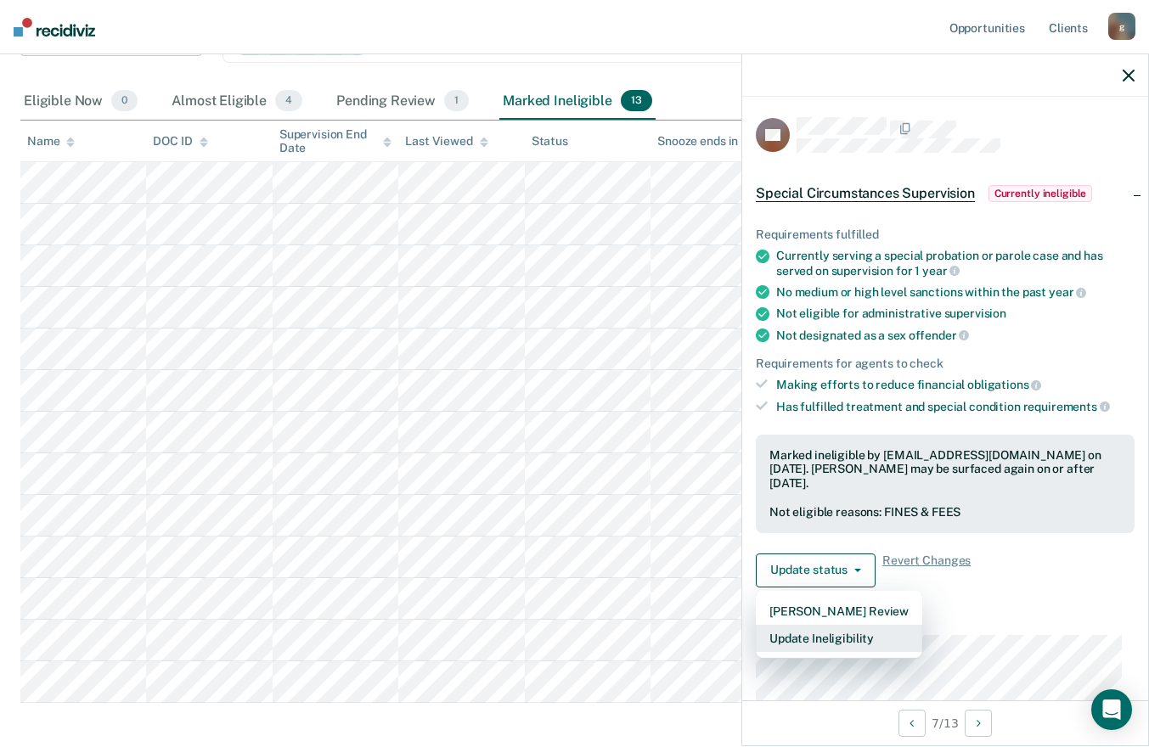
click at [818, 635] on button "Update Ineligibility" at bounding box center [839, 638] width 166 height 27
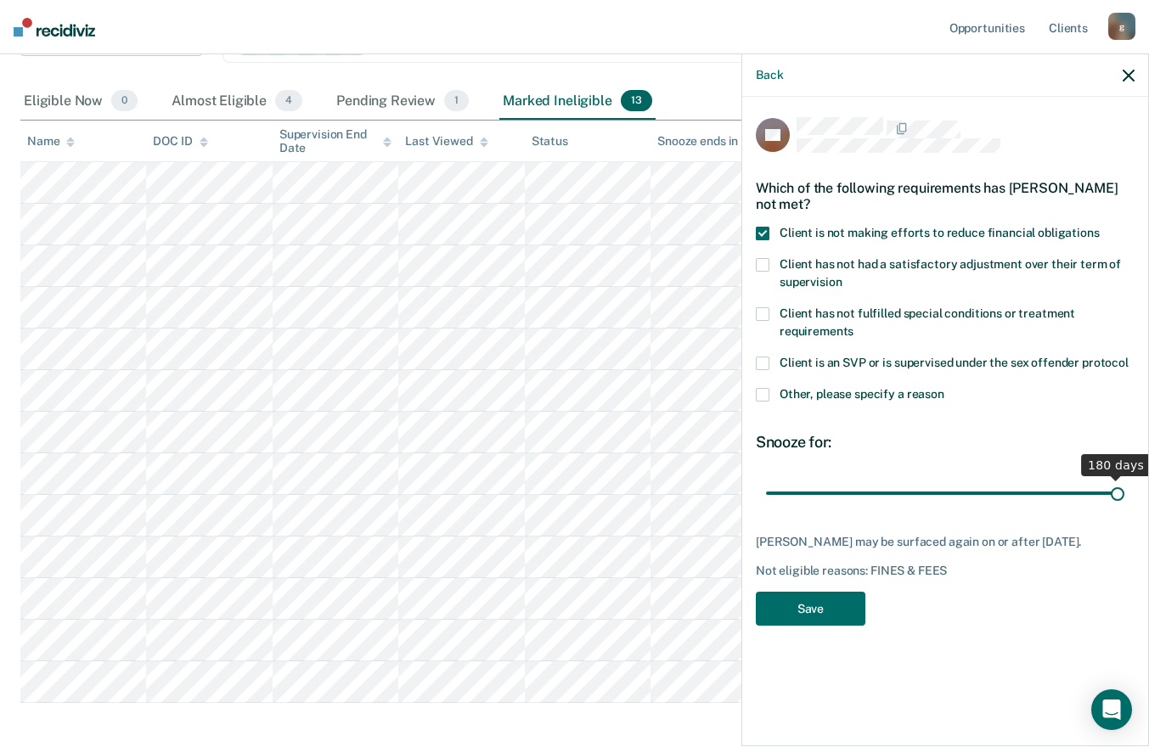
drag, startPoint x: 943, startPoint y: 493, endPoint x: 1133, endPoint y: 502, distance: 190.4
type input "180"
click at [1124, 502] on input "range" at bounding box center [945, 493] width 358 height 30
click at [830, 594] on button "Save" at bounding box center [811, 609] width 110 height 35
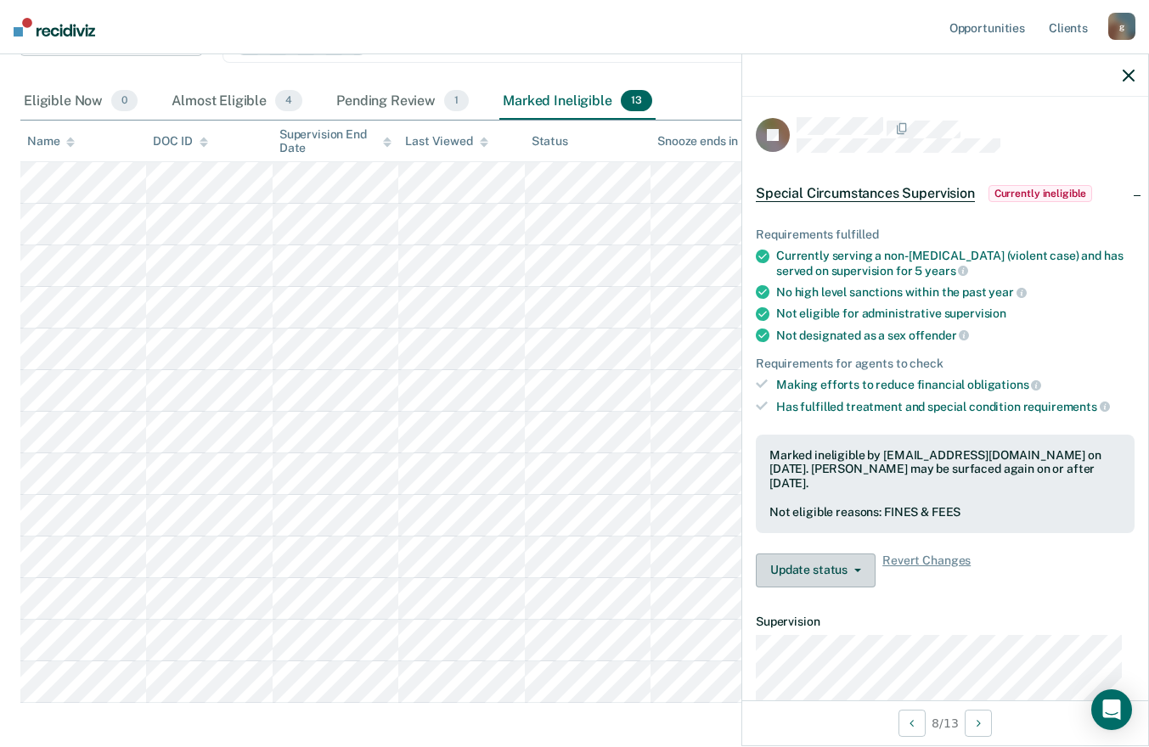
click at [839, 558] on button "Update status" at bounding box center [816, 571] width 120 height 34
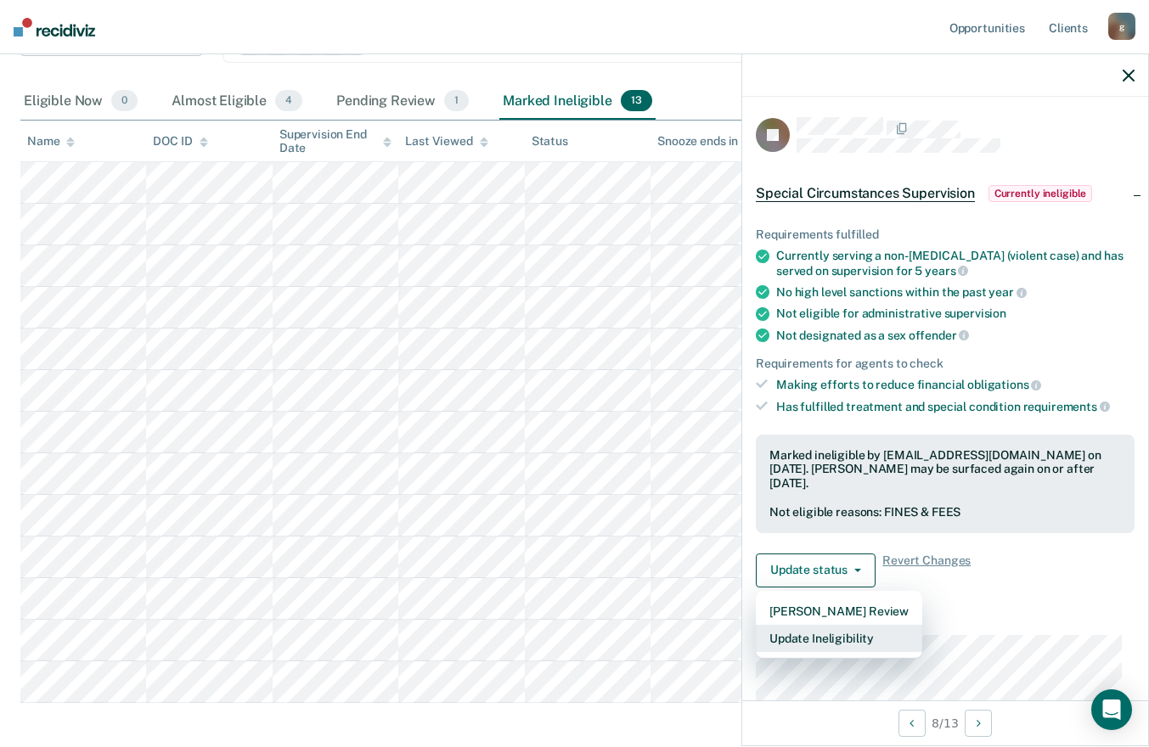
click at [804, 637] on button "Update Ineligibility" at bounding box center [839, 638] width 166 height 27
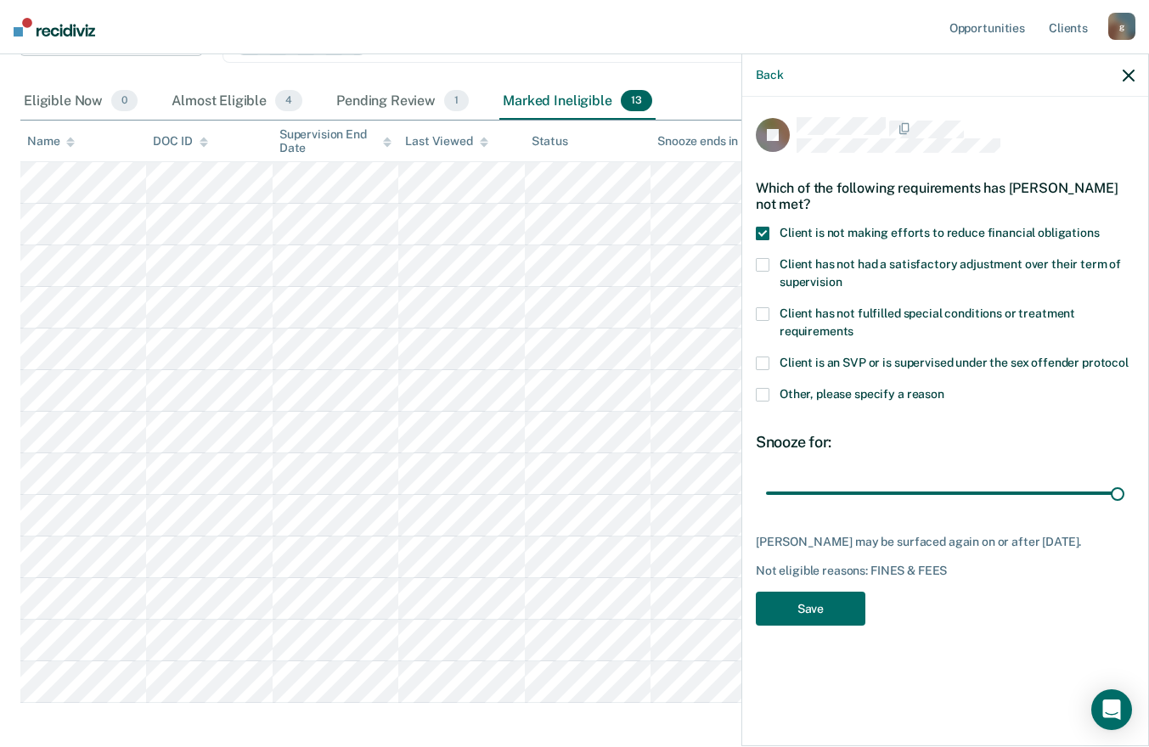
drag, startPoint x: 943, startPoint y: 492, endPoint x: 1161, endPoint y: 511, distance: 218.2
type input "180"
click at [1124, 508] on input "range" at bounding box center [945, 493] width 358 height 30
click at [791, 603] on button "Save" at bounding box center [811, 609] width 110 height 35
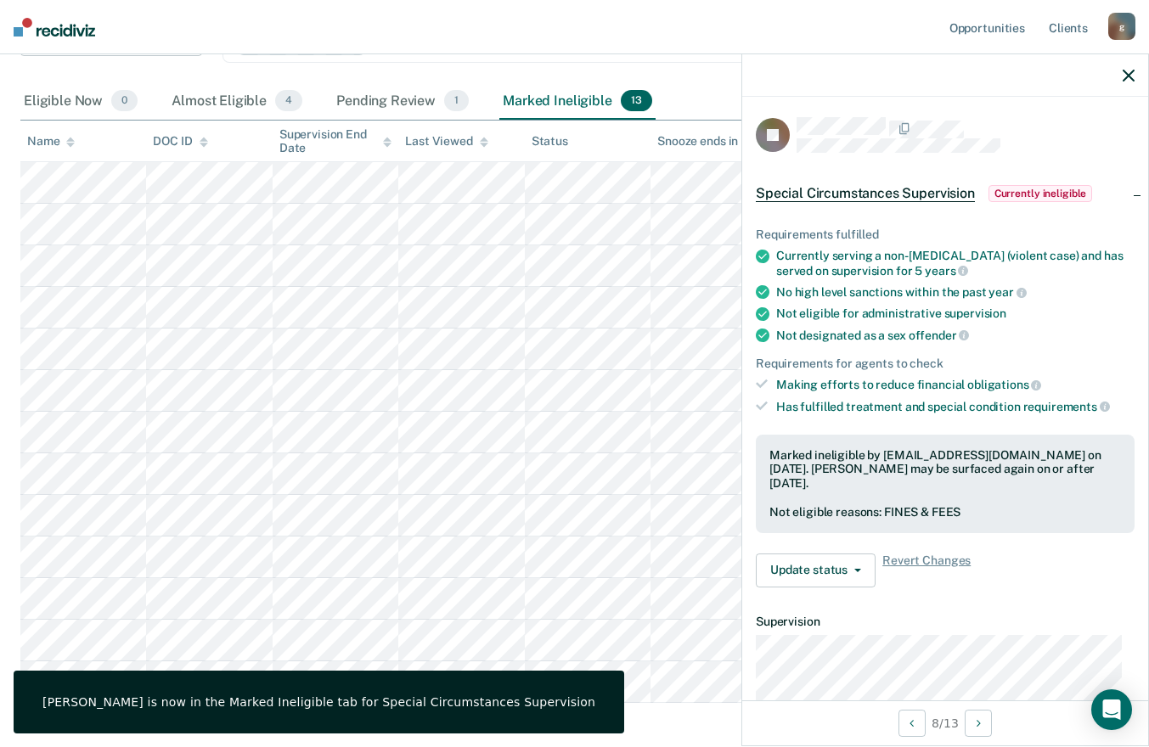
scroll to position [333, 0]
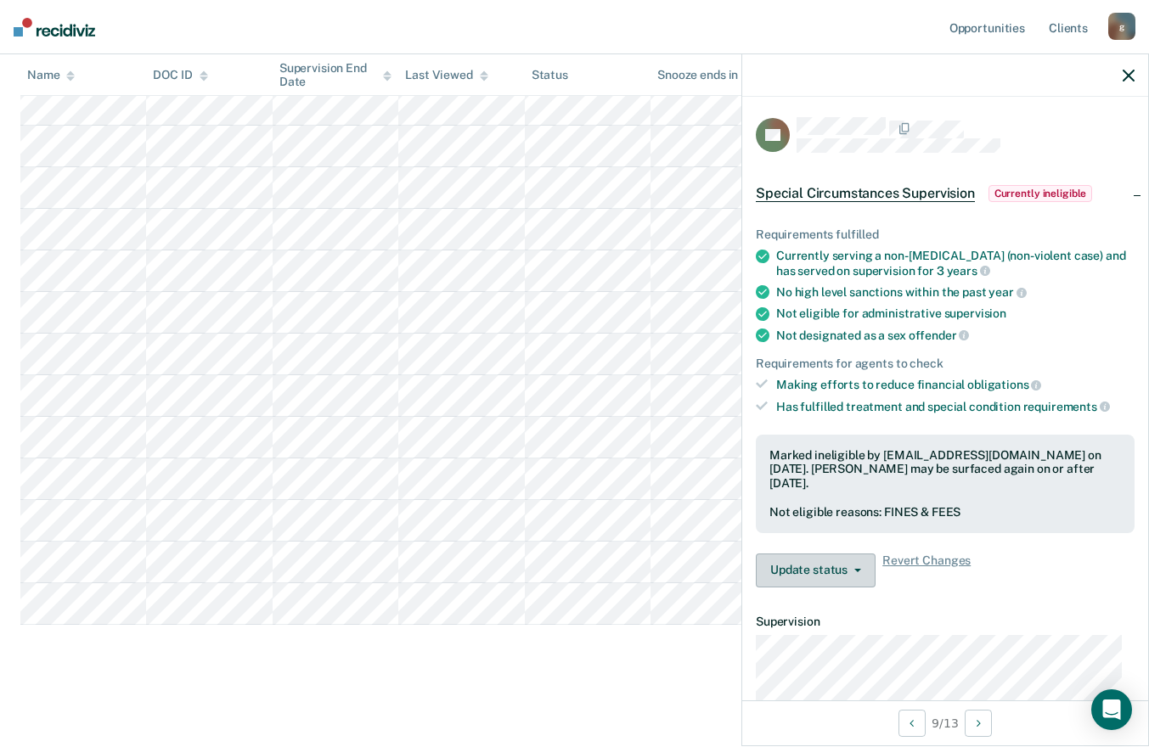
click at [852, 573] on button "Update status" at bounding box center [816, 571] width 120 height 34
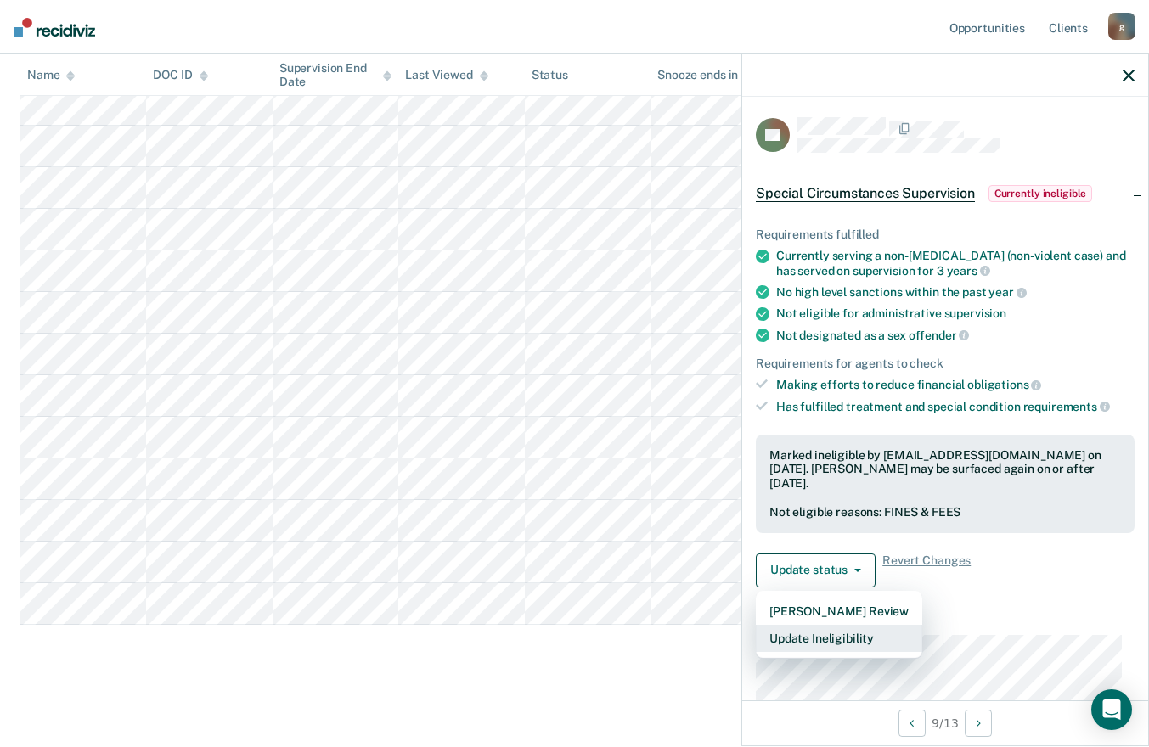
click at [830, 639] on button "Update Ineligibility" at bounding box center [839, 638] width 166 height 27
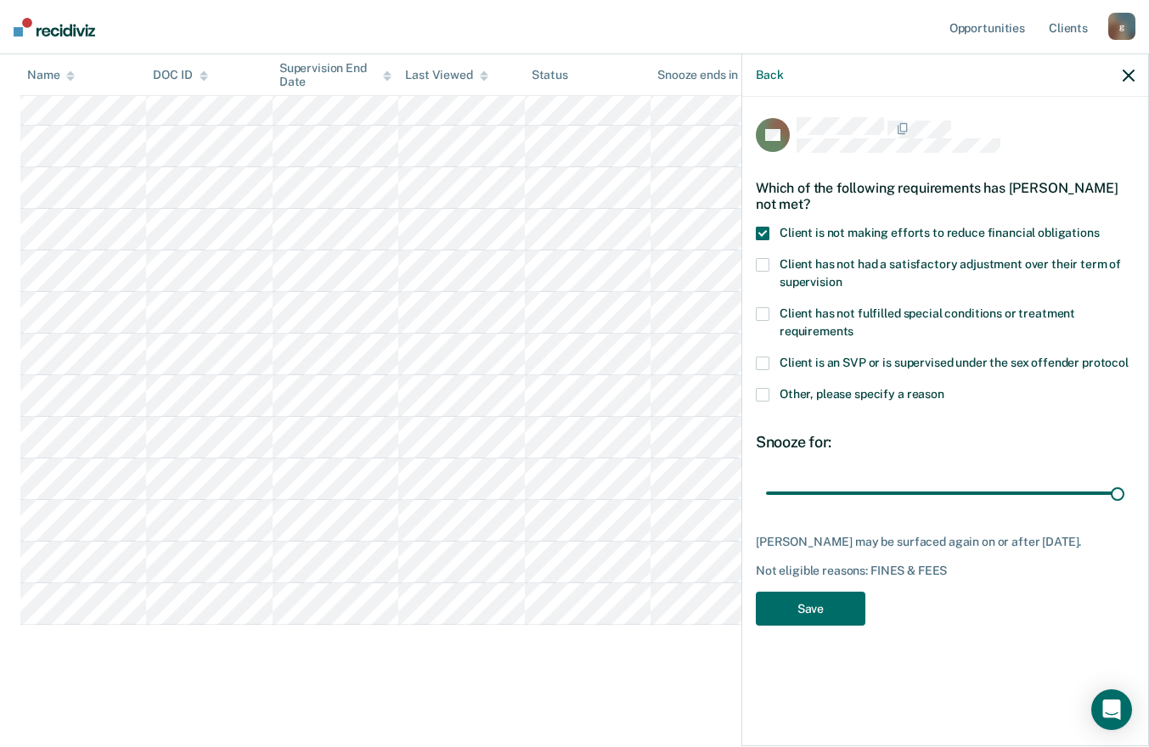
drag, startPoint x: 943, startPoint y: 495, endPoint x: 1138, endPoint y: 498, distance: 195.3
type input "180"
click at [1124, 498] on input "range" at bounding box center [945, 493] width 358 height 30
click at [808, 597] on button "Save" at bounding box center [811, 609] width 110 height 35
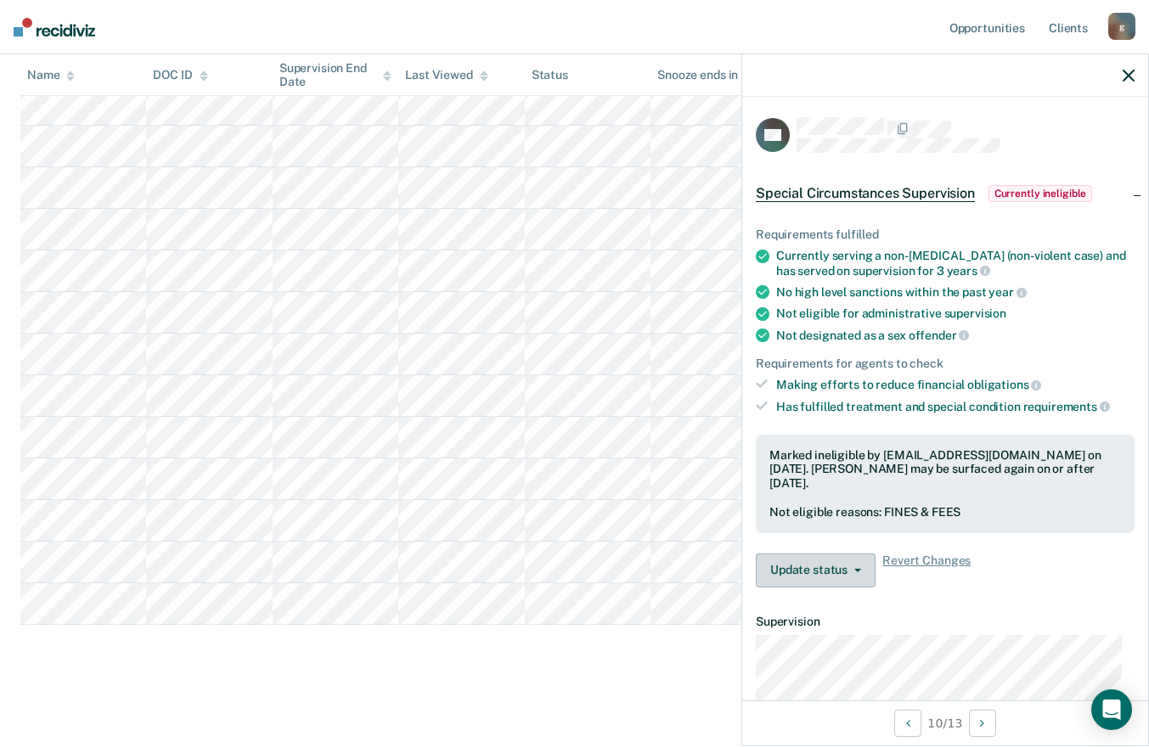
click at [827, 560] on button "Update status" at bounding box center [816, 571] width 120 height 34
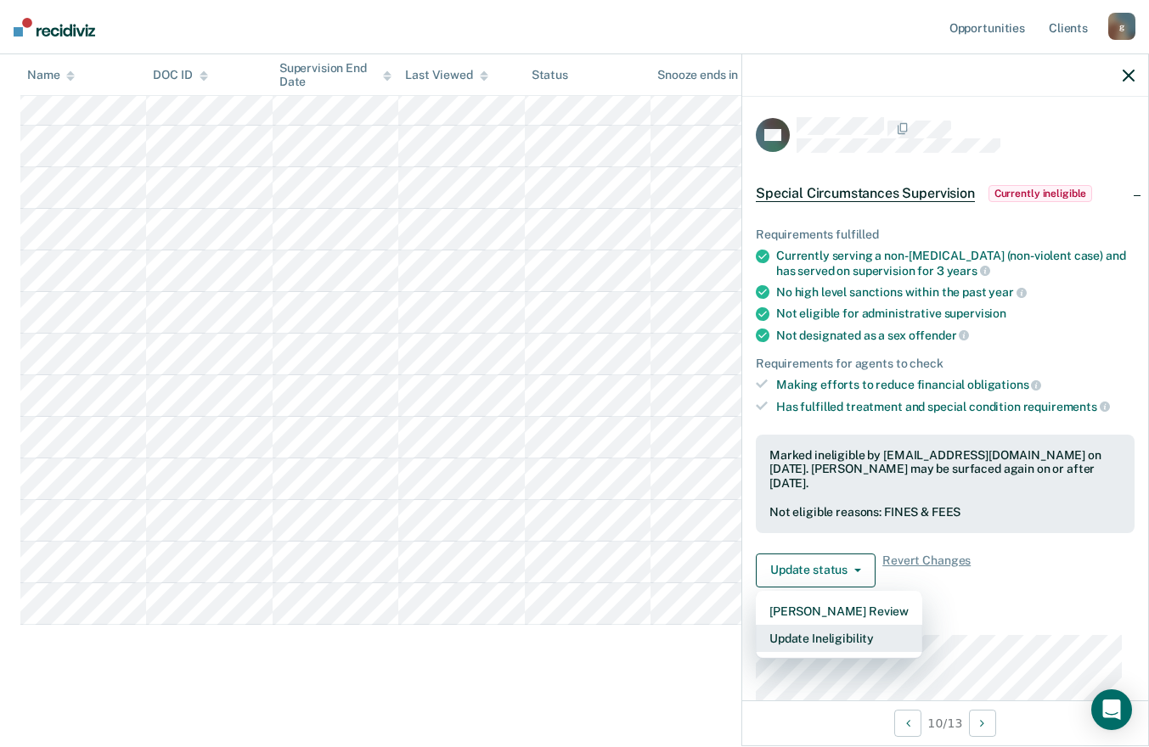
click at [809, 634] on button "Update Ineligibility" at bounding box center [839, 638] width 166 height 27
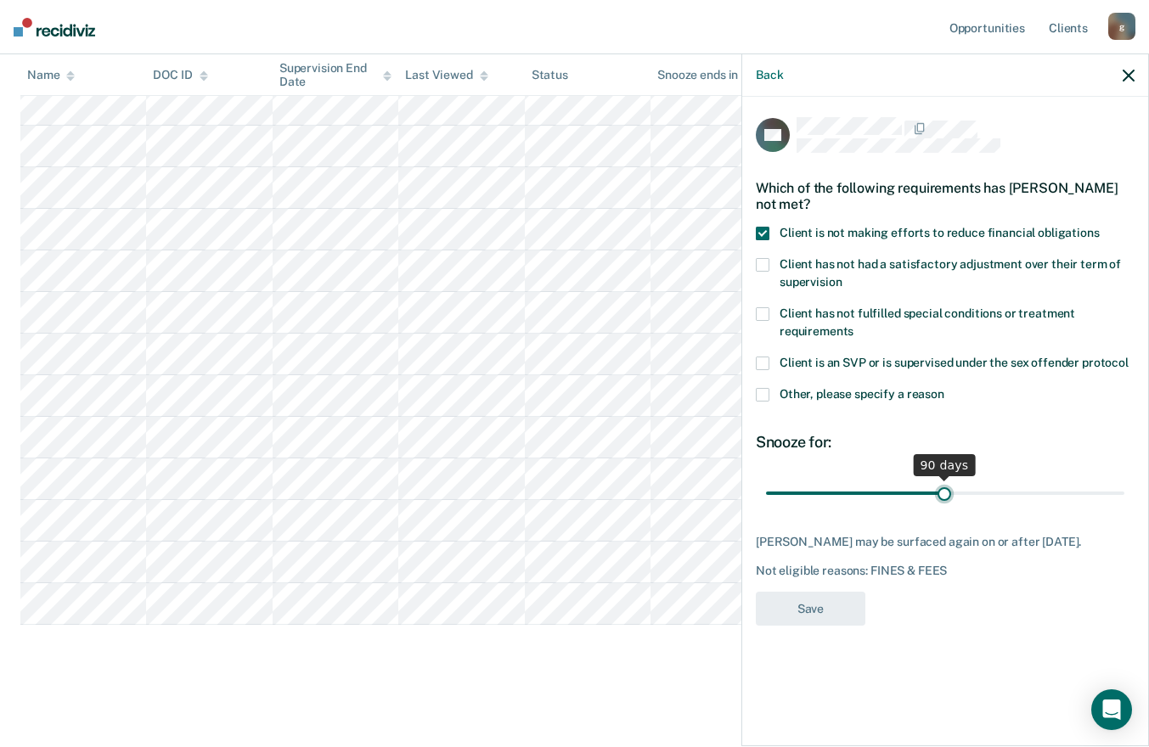
click at [944, 493] on input "range" at bounding box center [945, 493] width 358 height 30
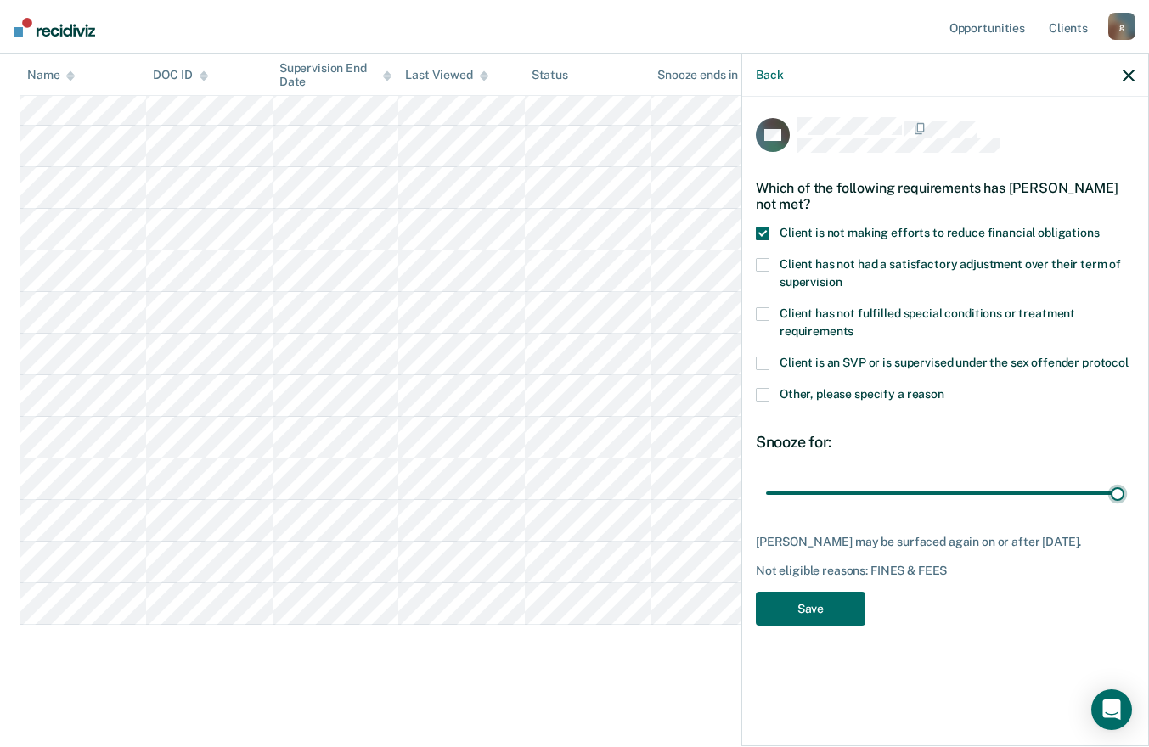
drag, startPoint x: 943, startPoint y: 493, endPoint x: 1161, endPoint y: 472, distance: 219.3
type input "180"
click at [1124, 478] on input "range" at bounding box center [945, 493] width 358 height 30
click at [801, 611] on button "Save" at bounding box center [811, 609] width 110 height 35
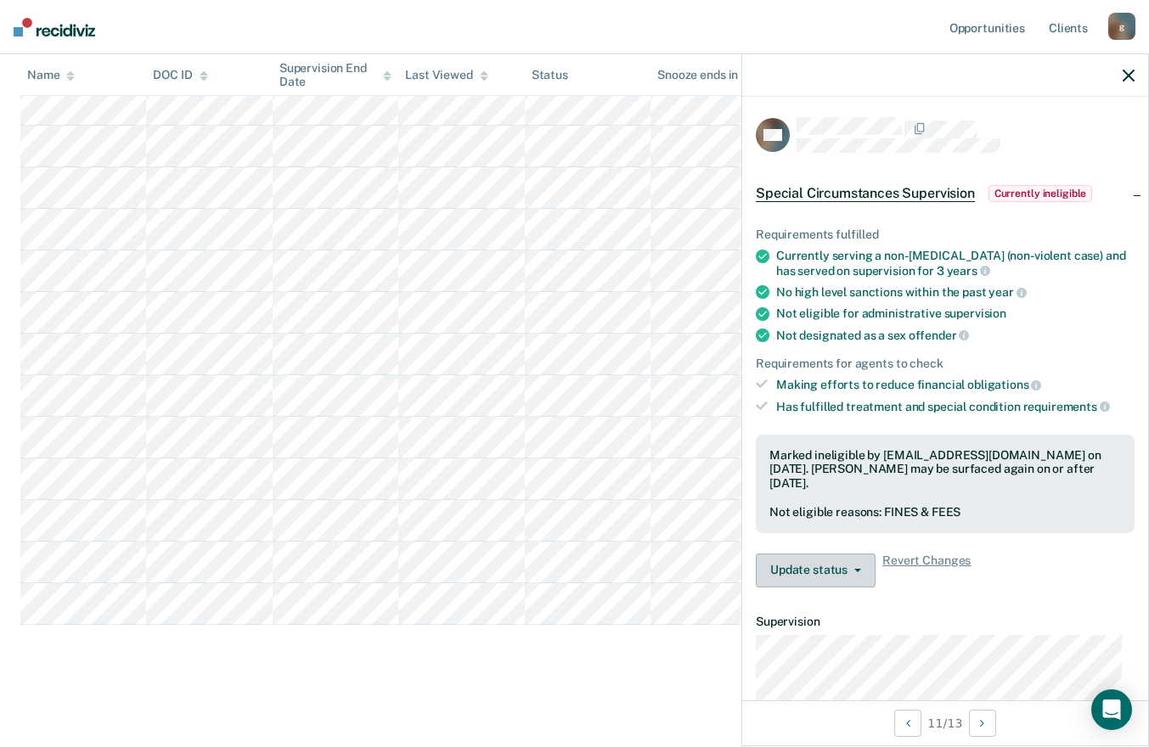
click at [871, 574] on button "Update status" at bounding box center [816, 571] width 120 height 34
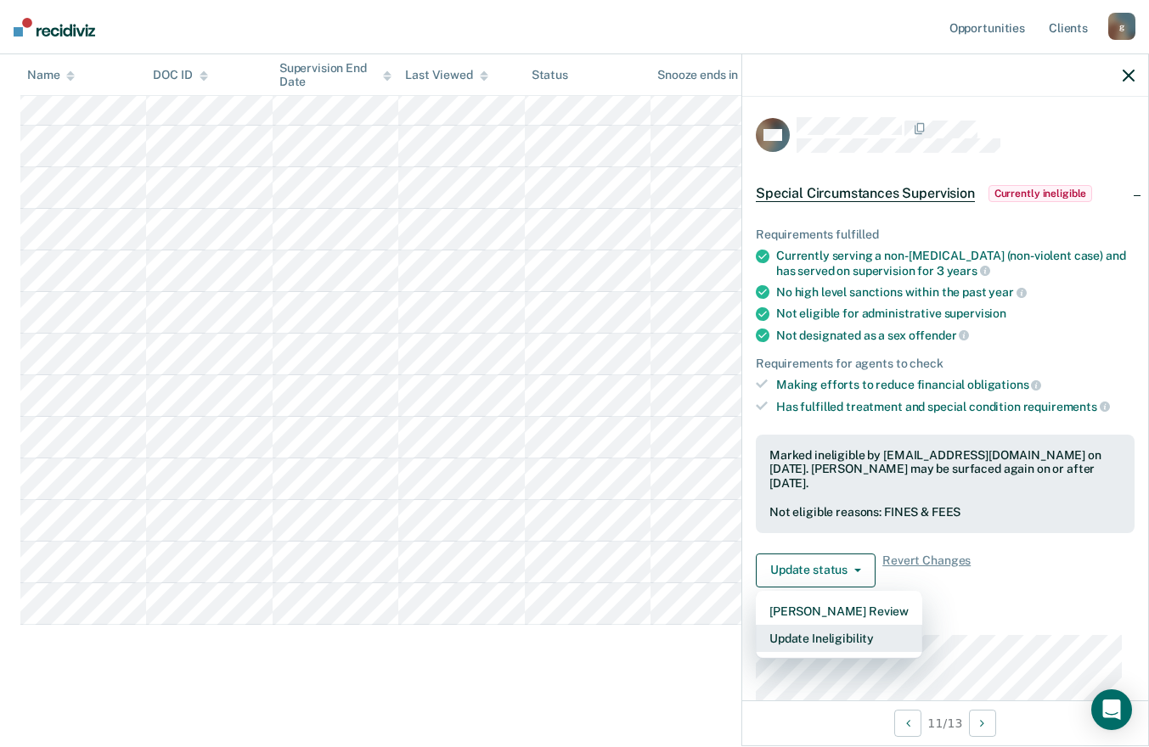
click at [841, 636] on button "Update Ineligibility" at bounding box center [839, 638] width 166 height 27
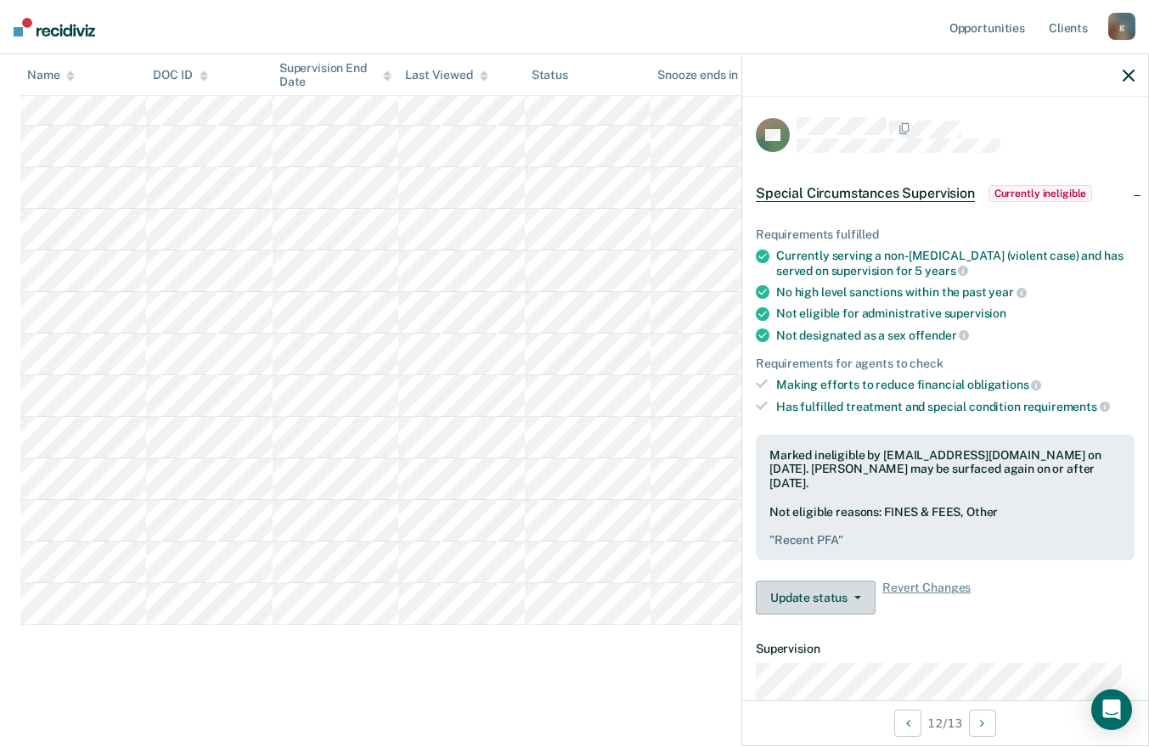
click at [842, 593] on button "Update status" at bounding box center [816, 598] width 120 height 34
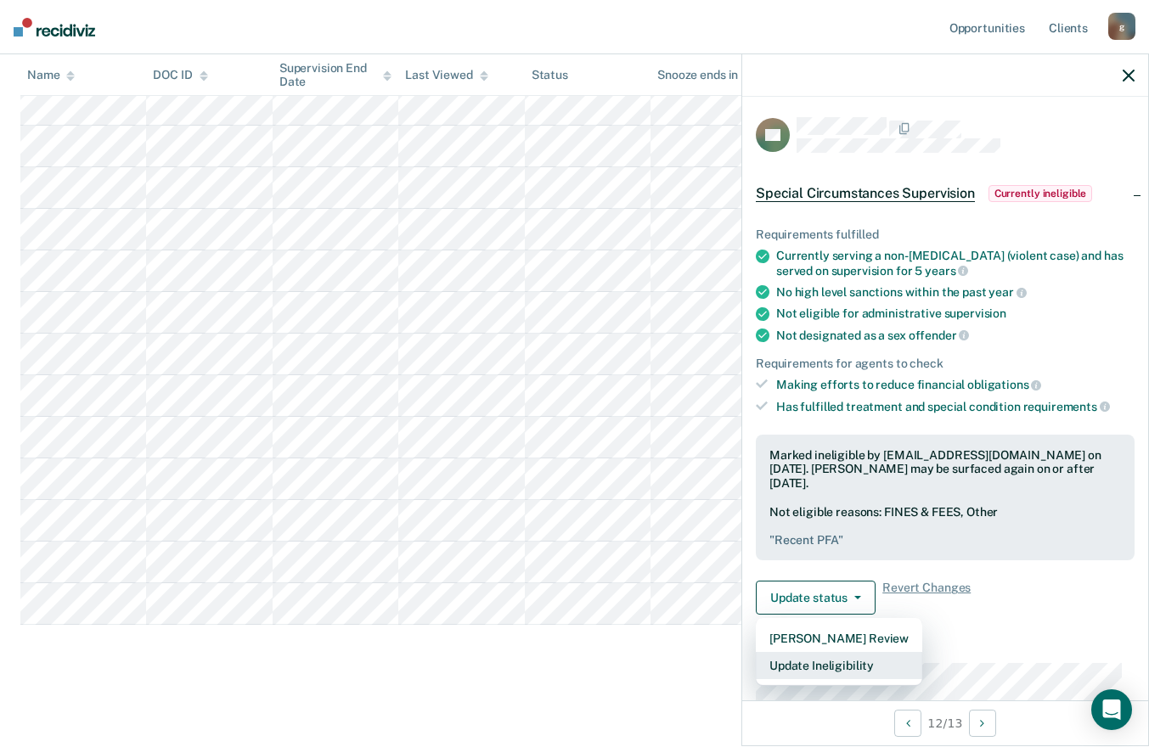
click at [811, 654] on button "Update Ineligibility" at bounding box center [839, 665] width 166 height 27
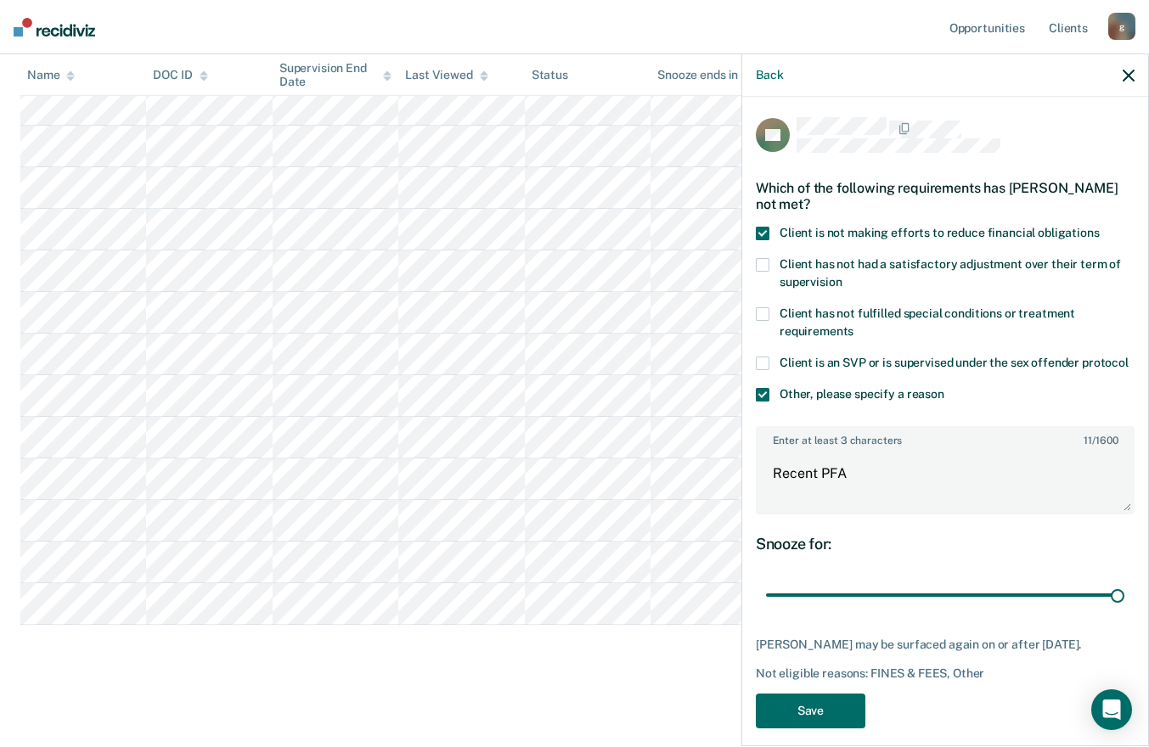
drag, startPoint x: 936, startPoint y: 612, endPoint x: 1161, endPoint y: 616, distance: 225.1
type input "180"
click at [1124, 611] on input "range" at bounding box center [945, 596] width 358 height 30
click at [806, 720] on button "Save" at bounding box center [811, 711] width 110 height 35
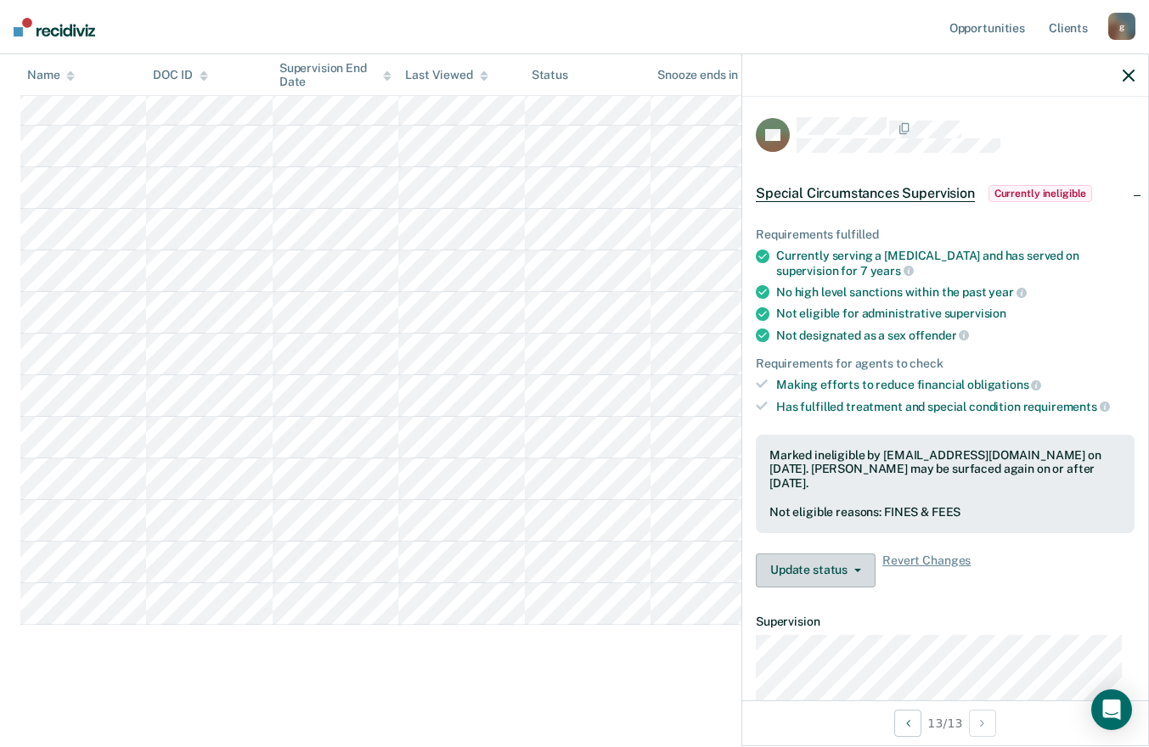
click at [857, 564] on button "Update status" at bounding box center [816, 571] width 120 height 34
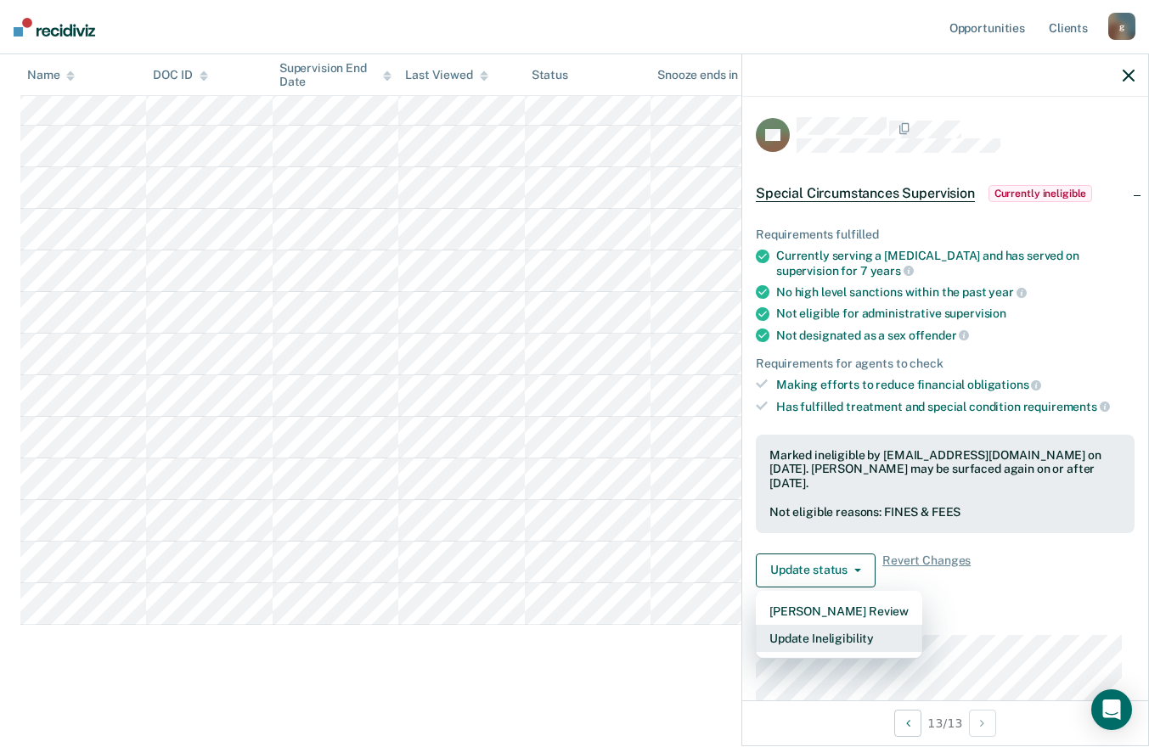
click at [811, 638] on button "Update Ineligibility" at bounding box center [839, 638] width 166 height 27
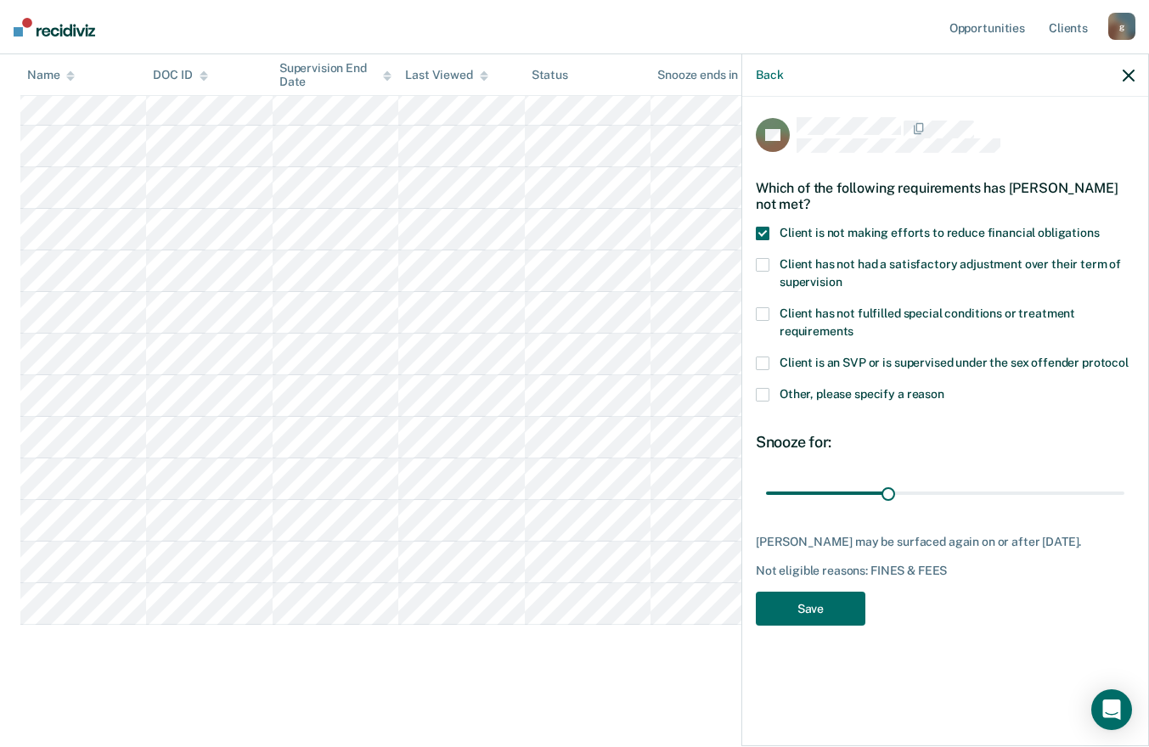
drag, startPoint x: 942, startPoint y: 491, endPoint x: 887, endPoint y: 521, distance: 61.9
click at [887, 505] on input "range" at bounding box center [945, 493] width 358 height 30
click at [884, 491] on input "range" at bounding box center [945, 493] width 358 height 30
type input "60"
click at [886, 491] on input "range" at bounding box center [945, 493] width 358 height 30
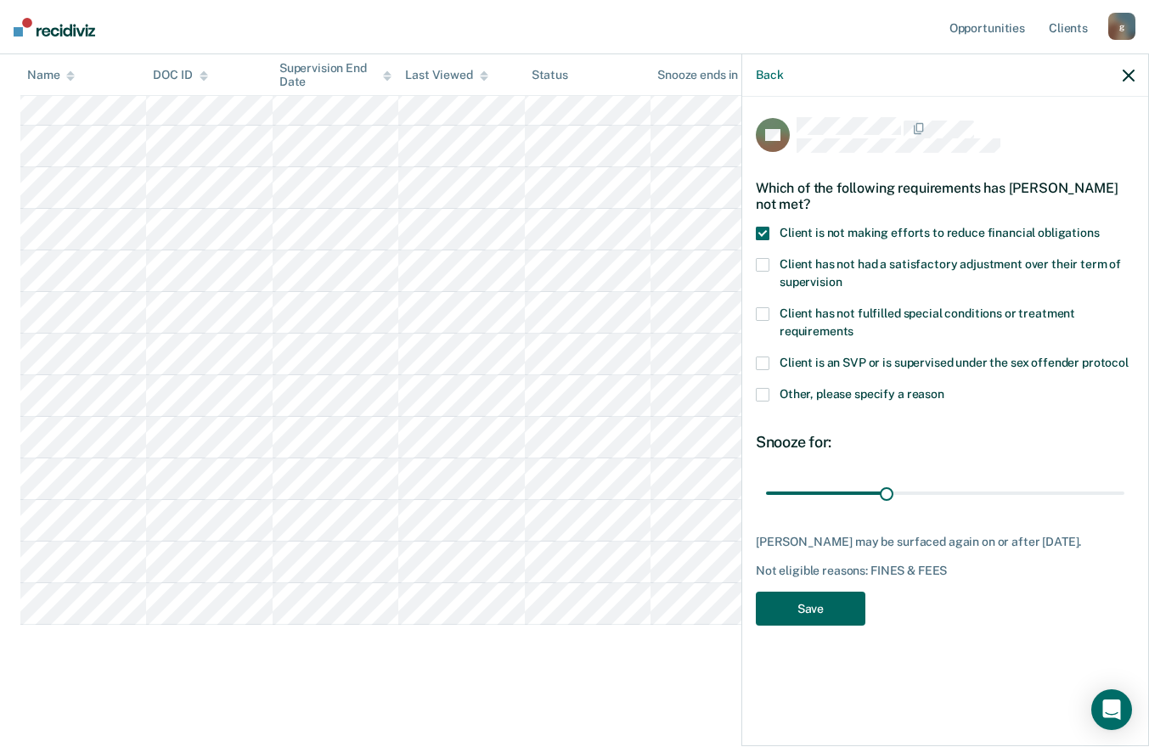
click at [798, 604] on button "Save" at bounding box center [811, 609] width 110 height 35
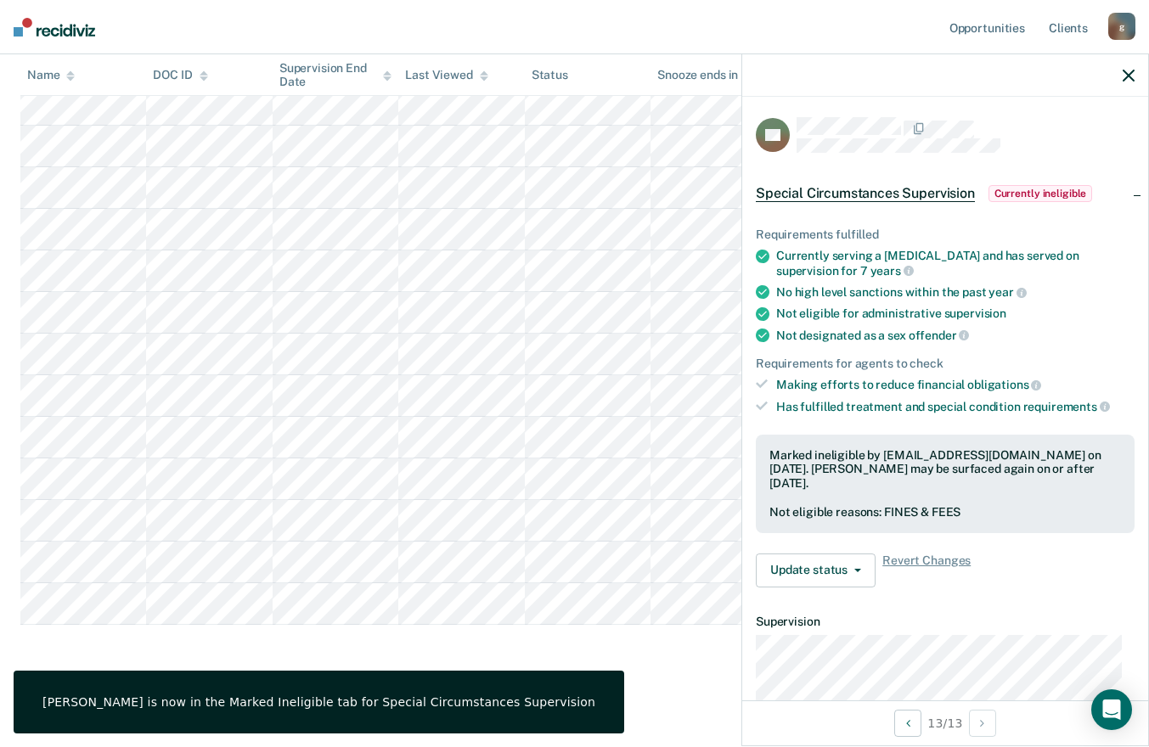
click at [658, 698] on main "Special Circumstances Supervision Special circumstances supervision allows reen…" at bounding box center [574, 249] width 1149 height 985
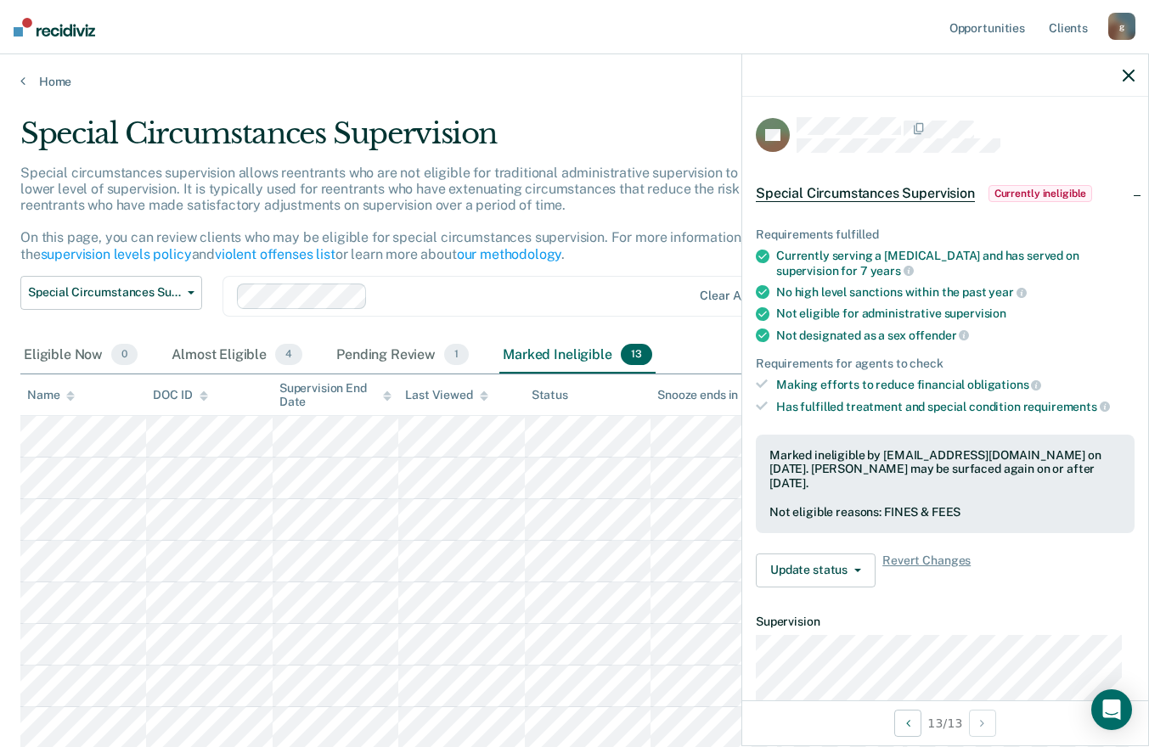
scroll to position [0, 0]
click at [695, 387] on th "Snooze ends in" at bounding box center [713, 396] width 126 height 42
click at [697, 402] on div "Snooze ends in" at bounding box center [705, 396] width 96 height 14
click at [699, 397] on div "Snooze ends in" at bounding box center [705, 396] width 96 height 14
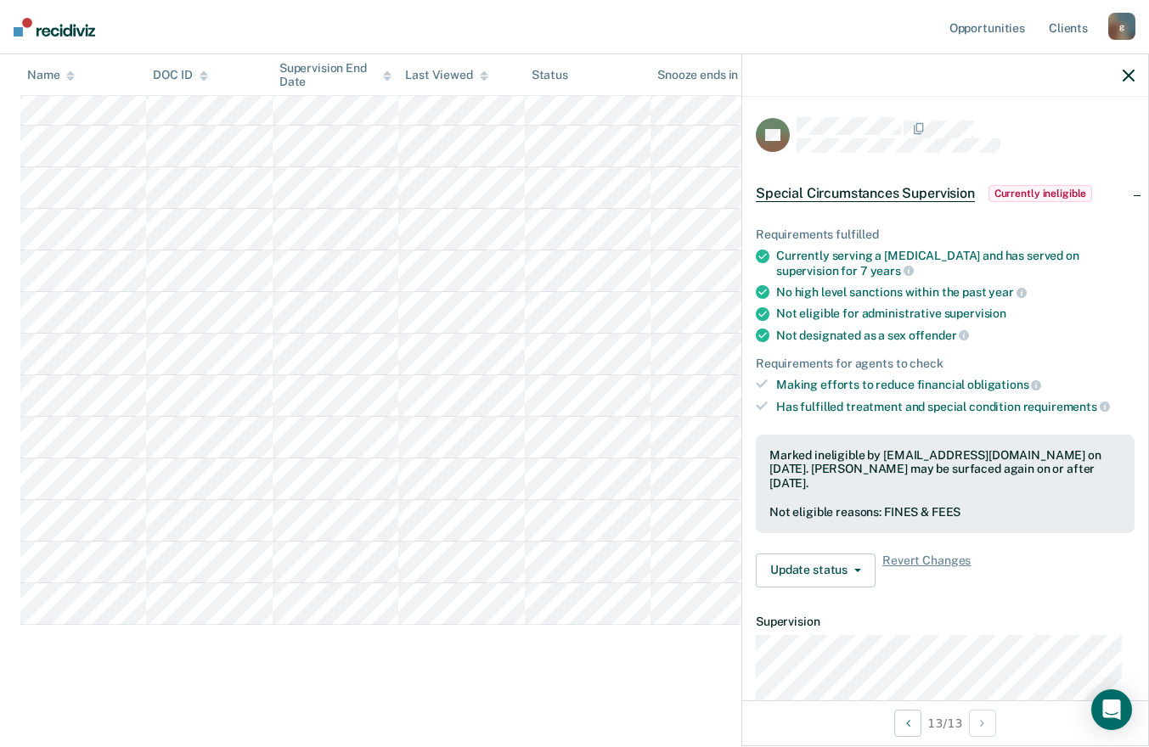
scroll to position [248, 0]
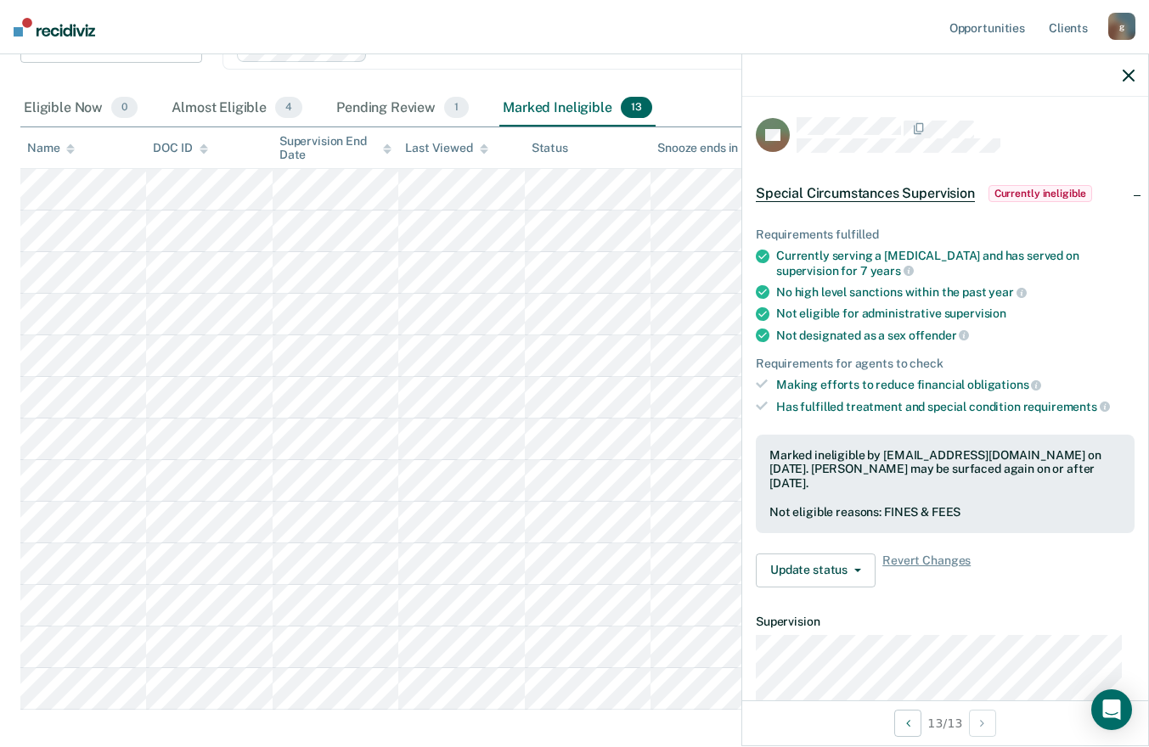
click at [322, 155] on div "Supervision End Date" at bounding box center [335, 148] width 112 height 29
click at [324, 148] on div "Supervision End Date" at bounding box center [335, 148] width 112 height 29
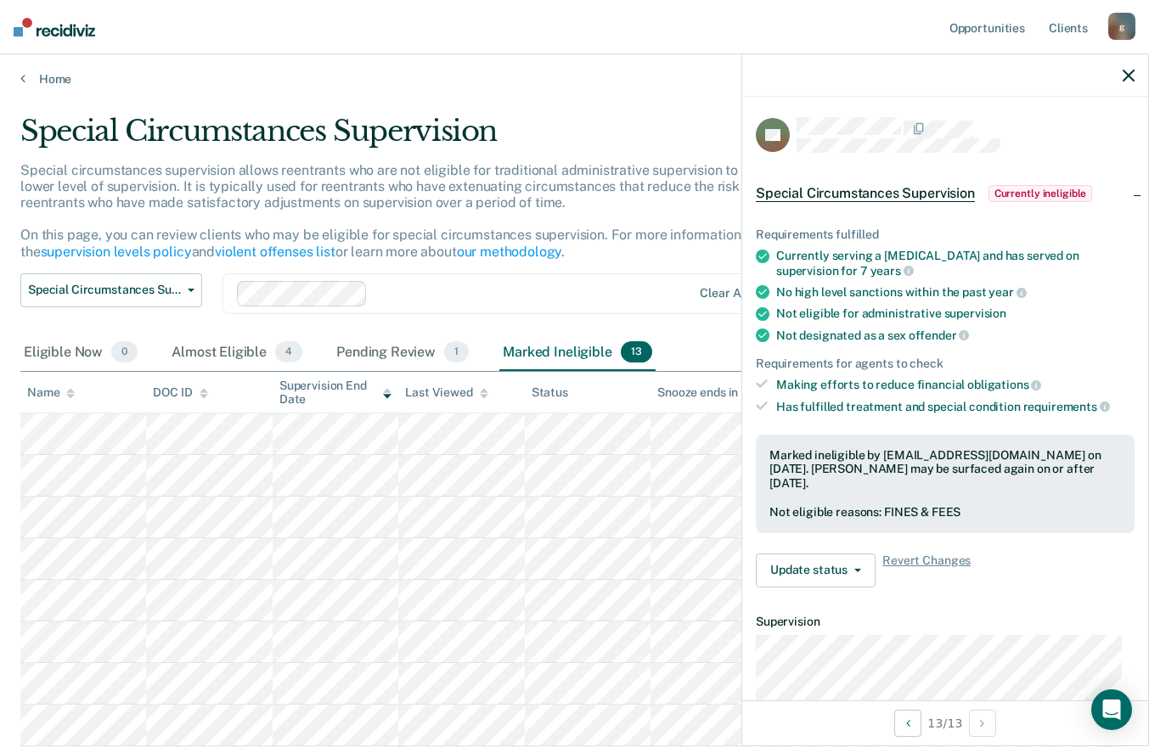
scroll to position [0, 0]
